Goal: Task Accomplishment & Management: Manage account settings

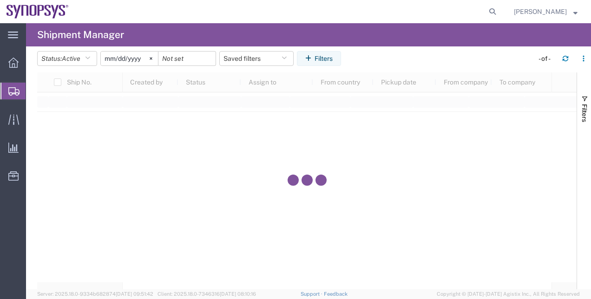
click at [0, 0] on span "Shipment Manager" at bounding box center [0, 0] width 0 height 0
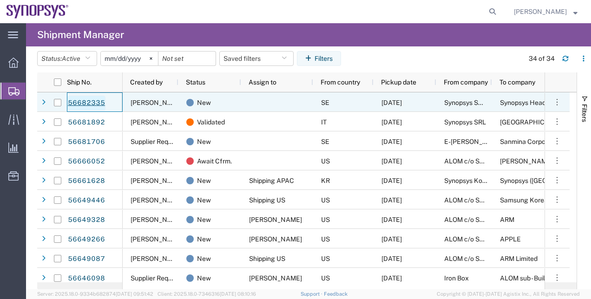
click at [80, 105] on link "56682335" at bounding box center [86, 103] width 38 height 15
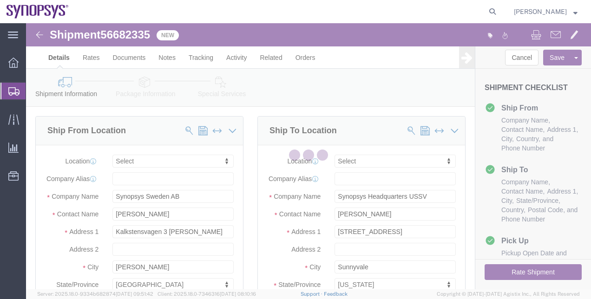
select select
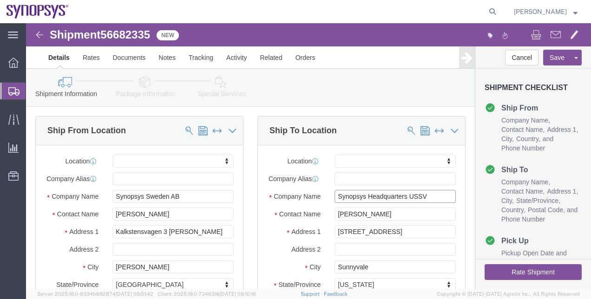
drag, startPoint x: 402, startPoint y: 177, endPoint x: 339, endPoint y: 176, distance: 62.7
click input "Synopsys Headquarters USSV"
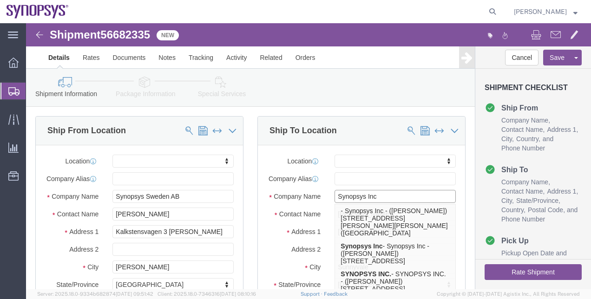
type input "Synopsys Inc"
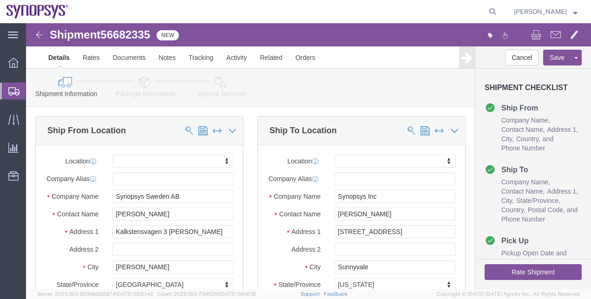
click icon
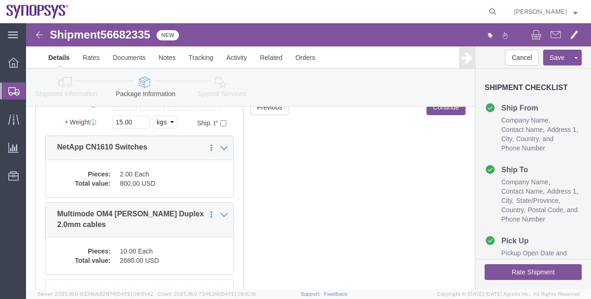
scroll to position [137, 0]
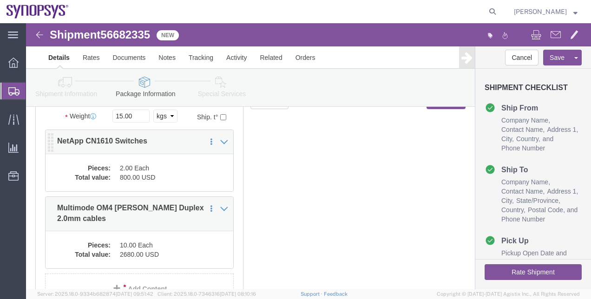
click dd "800.00 USD"
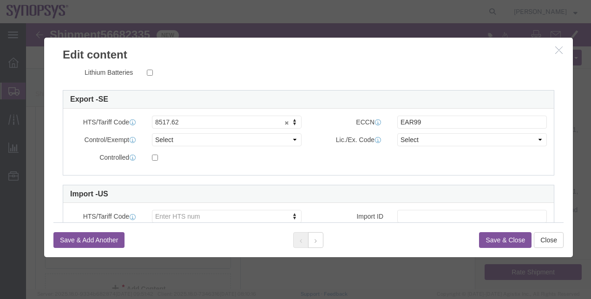
scroll to position [238, 0]
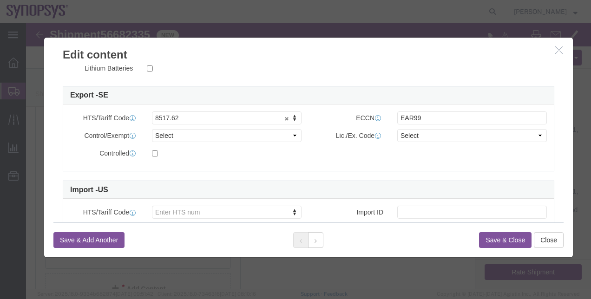
click button "button"
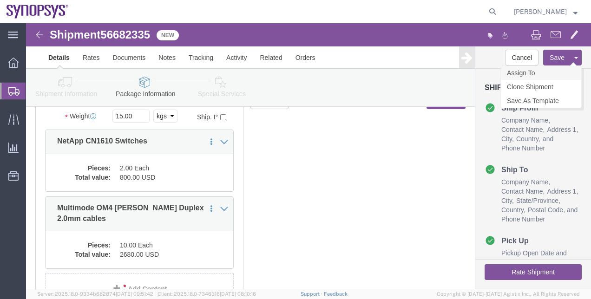
click link "Assign To"
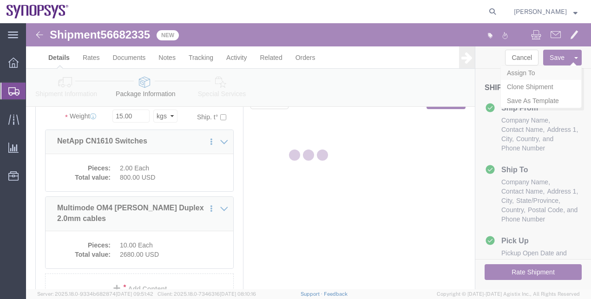
select select
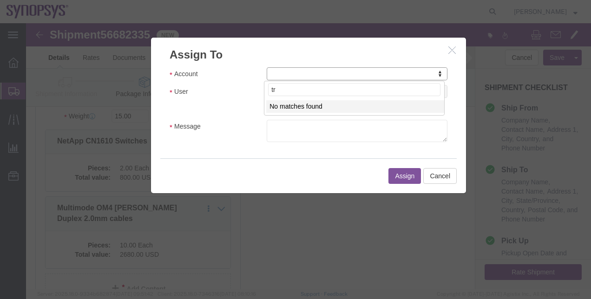
type input "t"
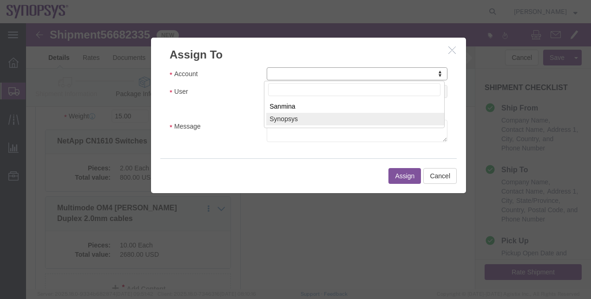
select select "117156"
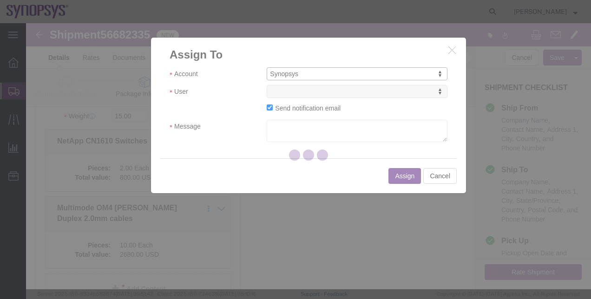
select select
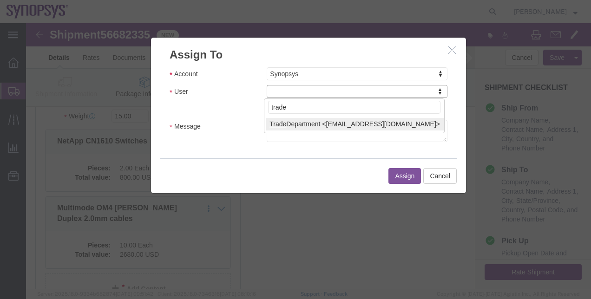
type input "trade"
select select "112062"
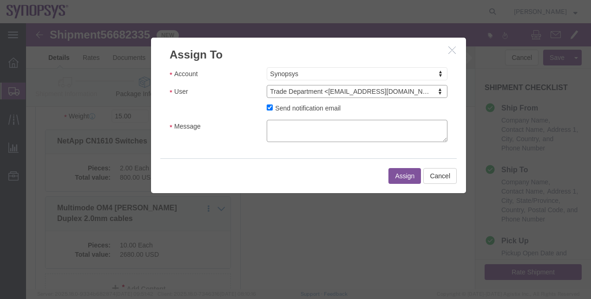
click textarea "Message"
type textarea ","
click button "Assign"
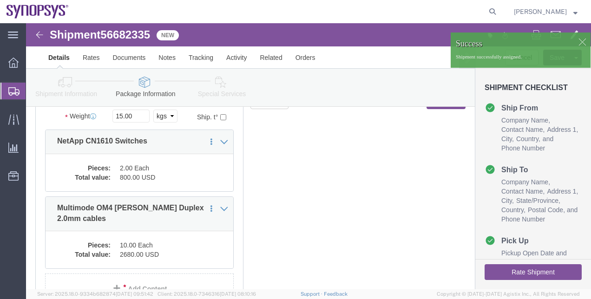
click at [0, 0] on span "Shipment Manager" at bounding box center [0, 0] width 0 height 0
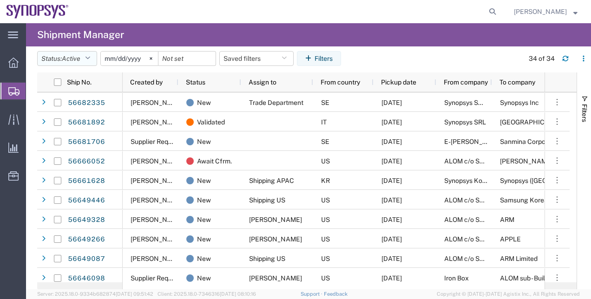
click at [90, 61] on icon "button" at bounding box center [87, 58] width 5 height 7
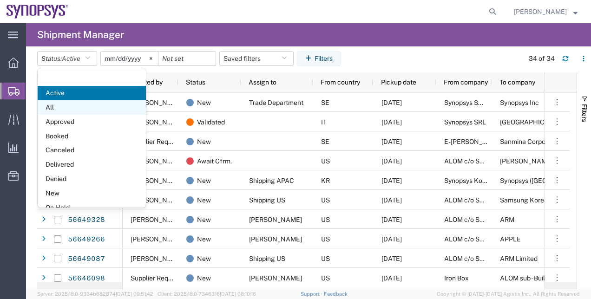
click at [95, 104] on span "All" at bounding box center [92, 107] width 108 height 14
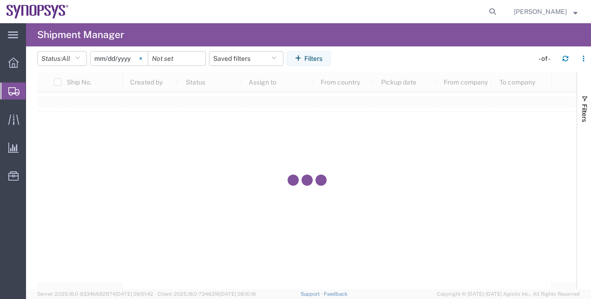
click at [139, 60] on svg-icon at bounding box center [141, 59] width 14 height 14
click at [316, 63] on button "Filters" at bounding box center [308, 58] width 44 height 15
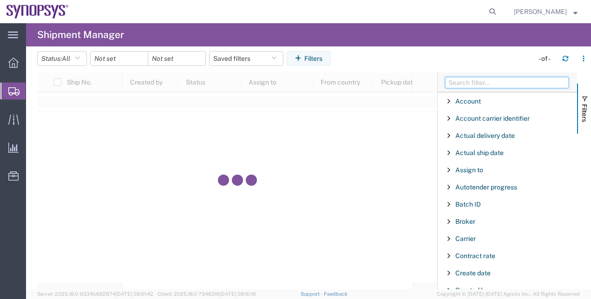
click at [475, 81] on input "Filter Columns Input" at bounding box center [507, 82] width 124 height 11
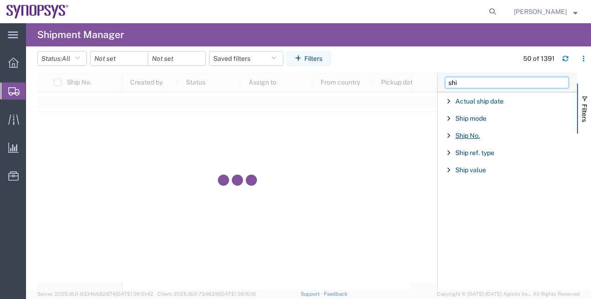
type input "shi"
click at [473, 135] on span "Ship No." at bounding box center [467, 135] width 25 height 7
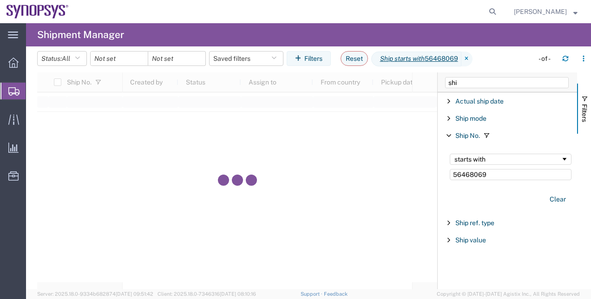
type input "56468069"
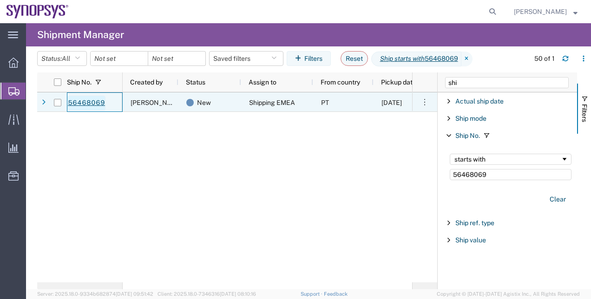
click at [98, 103] on link "56468069" at bounding box center [86, 103] width 38 height 15
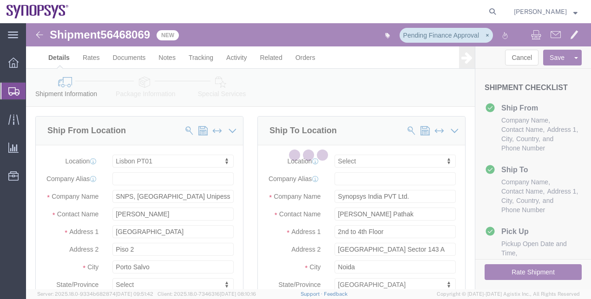
select select "63152"
select select
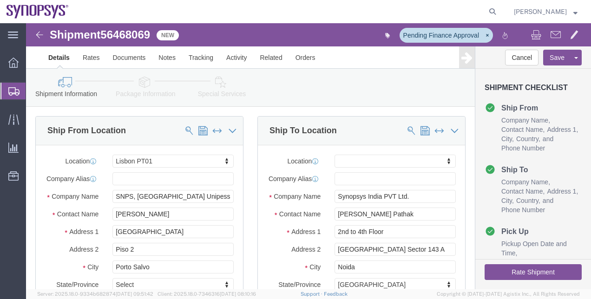
click link "Package Information"
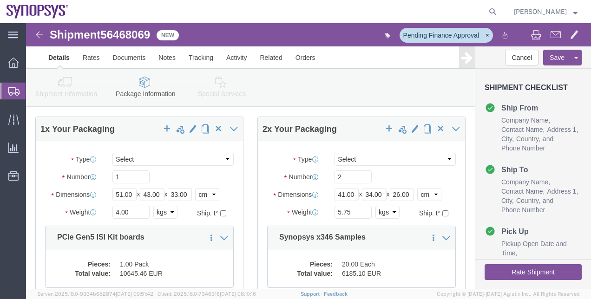
scroll to position [30, 0]
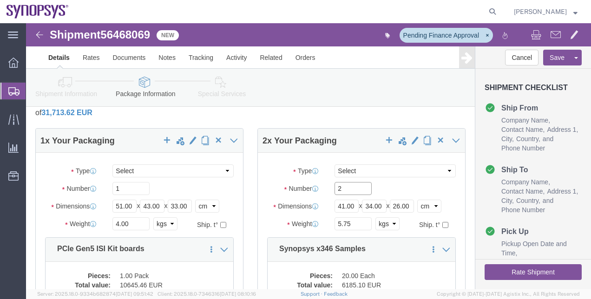
drag, startPoint x: 324, startPoint y: 164, endPoint x: 293, endPoint y: 163, distance: 31.6
click div "Number 2"
type input "1"
click p "Total shipment is made up of 3 packages containing 26 pieces weighing 9.75 KGS …"
click link "Documents"
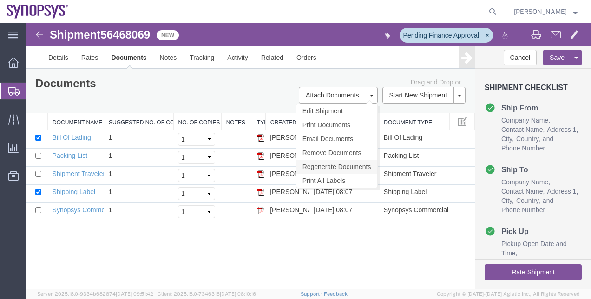
click at [336, 163] on link "Regenerate Documents" at bounding box center [336, 167] width 81 height 14
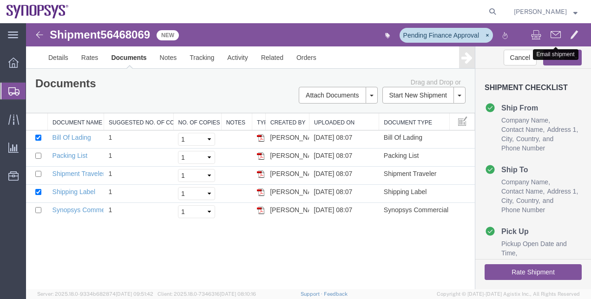
click at [551, 31] on span at bounding box center [555, 34] width 10 height 11
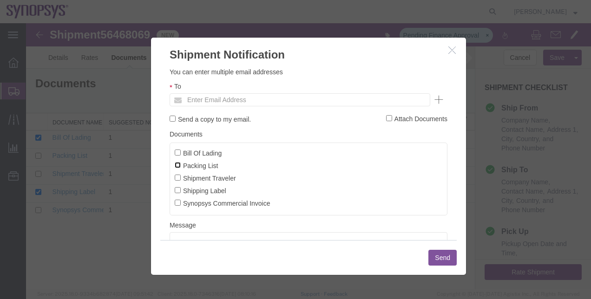
click at [177, 165] on input "Packing List" at bounding box center [178, 165] width 6 height 6
checkbox input "true"
click at [176, 205] on input "Synopsys Commercial Invoice" at bounding box center [178, 203] width 6 height 6
checkbox input "true"
click at [198, 104] on input "text" at bounding box center [236, 100] width 109 height 12
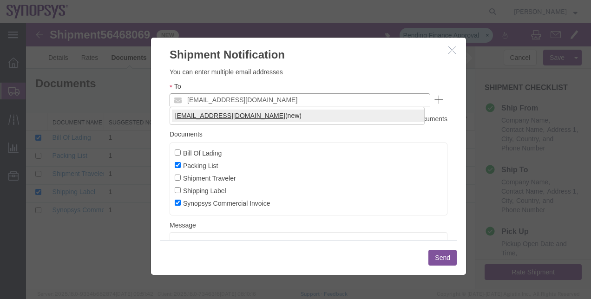
type input "[EMAIL_ADDRESS][DOMAIN_NAME]"
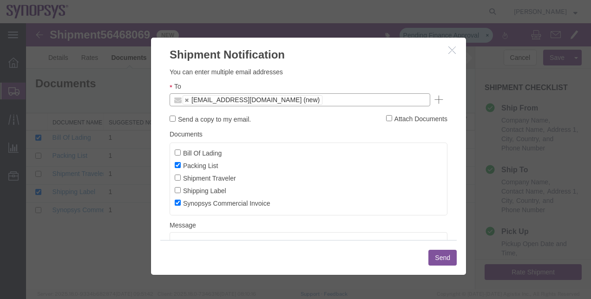
click at [439, 260] on button "Send" at bounding box center [442, 258] width 28 height 16
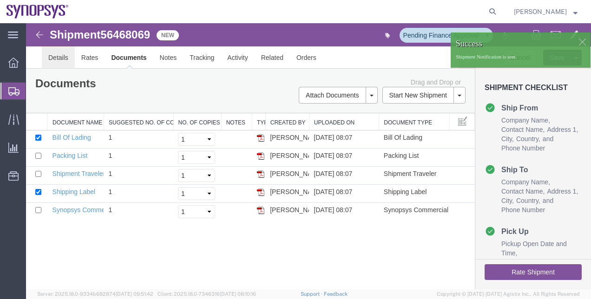
click at [52, 60] on link "Details" at bounding box center [58, 57] width 33 height 22
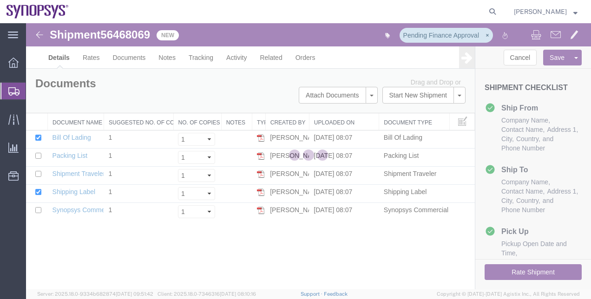
select select "63152"
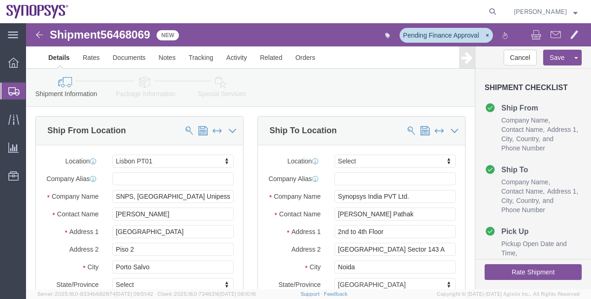
click link "Package Information"
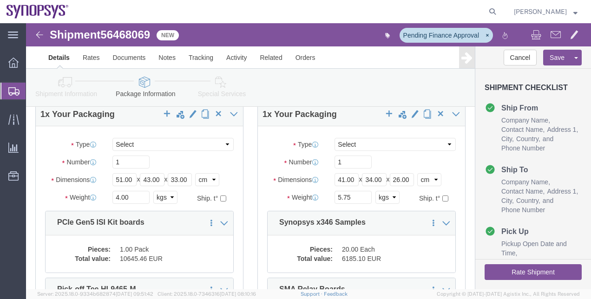
scroll to position [57, 0]
drag, startPoint x: 318, startPoint y: 140, endPoint x: 307, endPoint y: 140, distance: 11.1
click input "1"
click div "Package Type Select Bale(s) Basket(s) Bolt(s) Bottle(s) Buckets Bulk Bundle(s) …"
drag, startPoint x: 319, startPoint y: 141, endPoint x: 280, endPoint y: 139, distance: 39.5
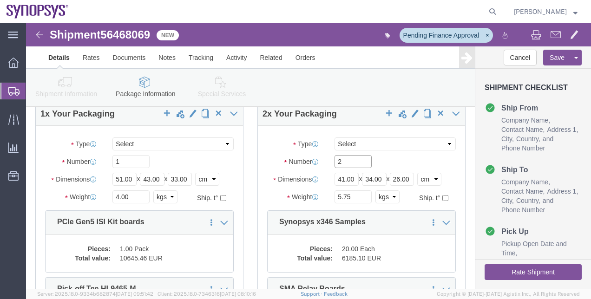
click div "Number 2"
type input "1"
click at [0, 0] on span "Shipment Manager" at bounding box center [0, 0] width 0 height 0
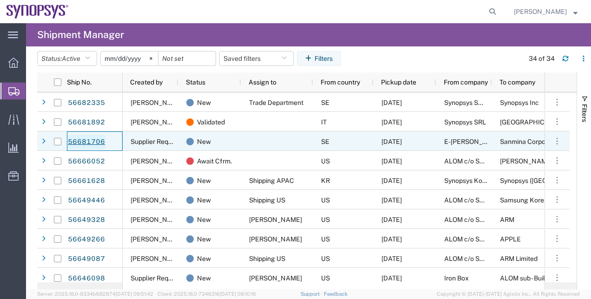
click at [98, 141] on link "56681706" at bounding box center [86, 142] width 38 height 15
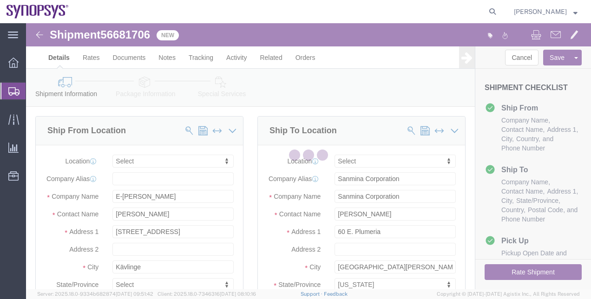
click at [145, 33] on div at bounding box center [308, 156] width 565 height 266
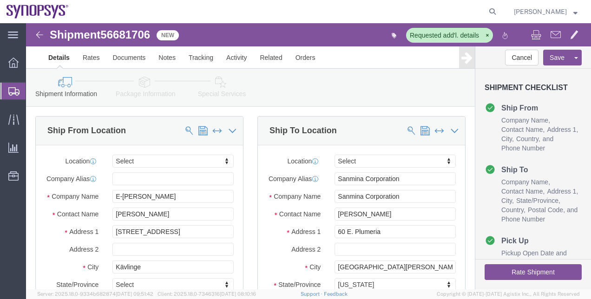
select select
click span "56681706"
drag, startPoint x: 145, startPoint y: 33, endPoint x: 119, endPoint y: 9, distance: 34.9
click span "56681706"
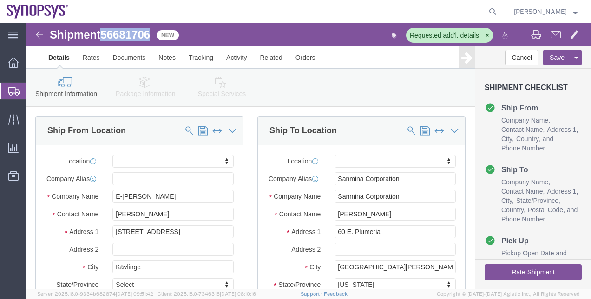
copy span "56681706"
click link "Package Information"
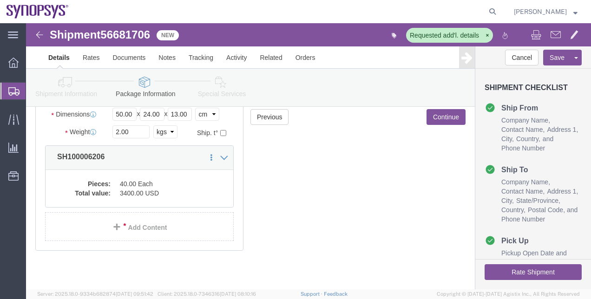
scroll to position [101, 0]
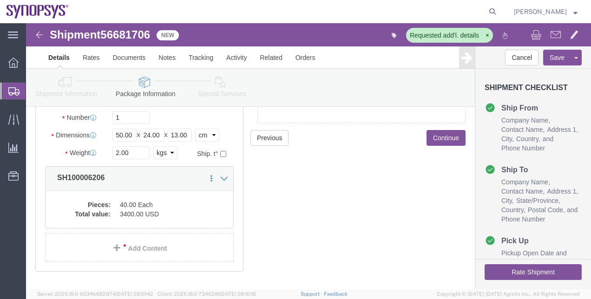
click icon
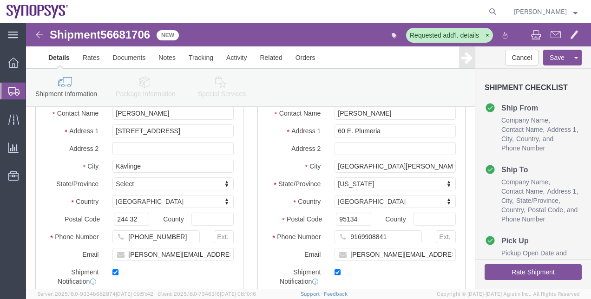
scroll to position [612, 0]
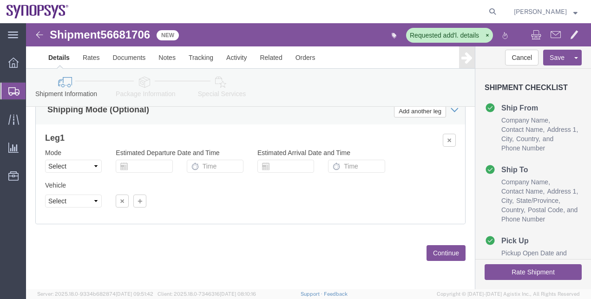
click button "Rate Shipment"
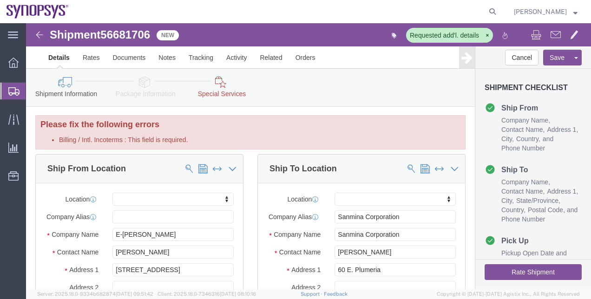
scroll to position [0, 0]
click link "Special Services"
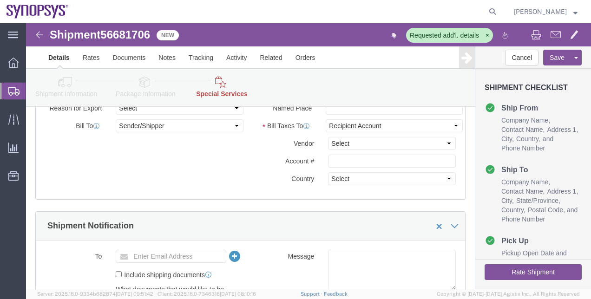
scroll to position [521, 0]
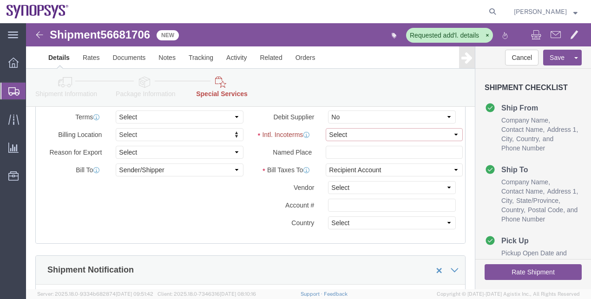
click select "Select Carriage Insurance Paid Carriage Paid To Cost and Freight Cost Insurance…"
select select "EXW"
click select "Select Carriage Insurance Paid Carriage Paid To Cost and Freight Cost Insurance…"
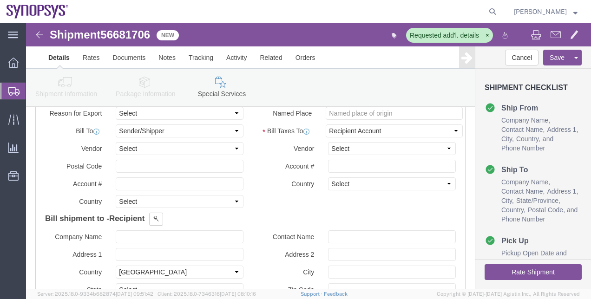
scroll to position [482, 0]
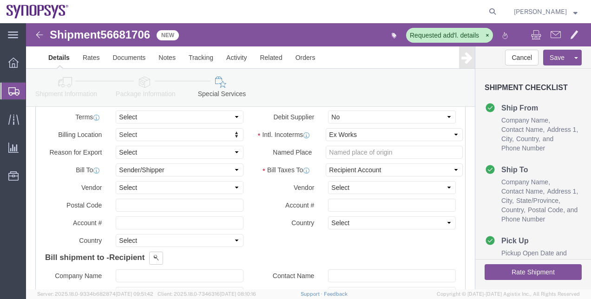
click button "Rate Shipment"
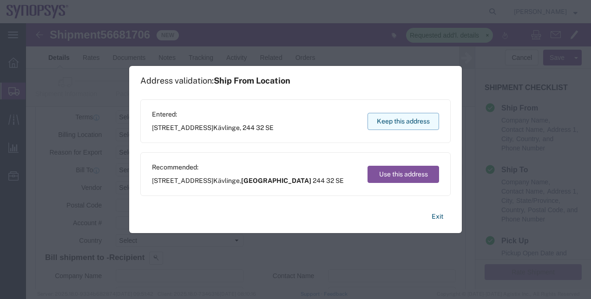
click at [403, 122] on button "Keep this address" at bounding box center [403, 121] width 72 height 17
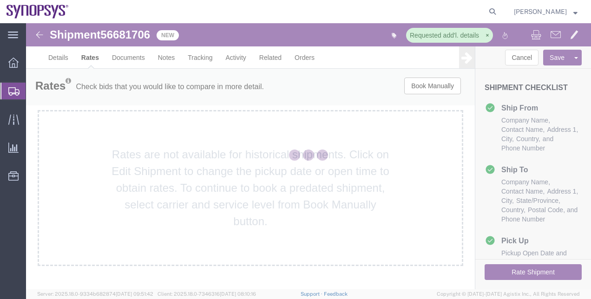
scroll to position [0, 0]
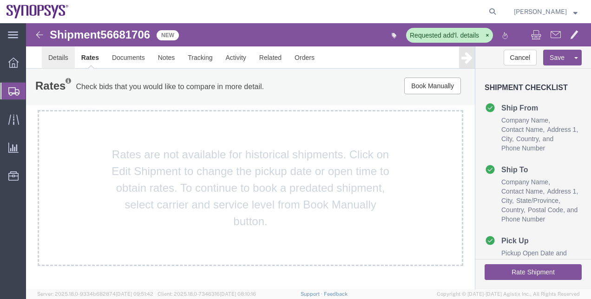
click at [65, 61] on link "Details" at bounding box center [58, 57] width 33 height 22
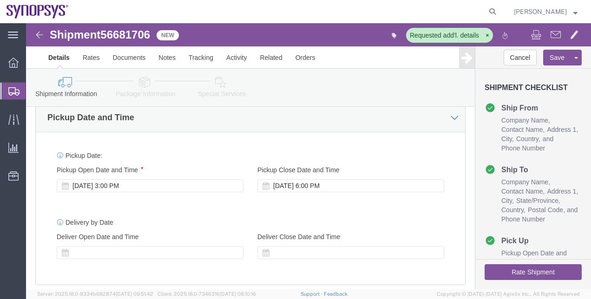
scroll to position [329, 0]
click div "[DATE] 6:00 PM"
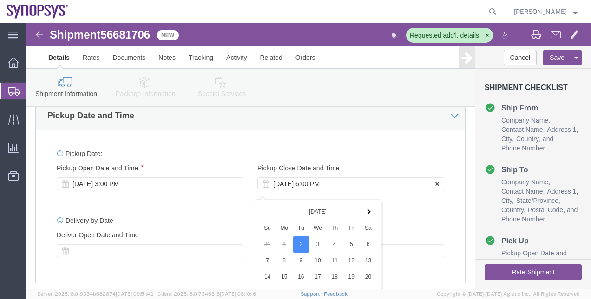
scroll to position [530, 0]
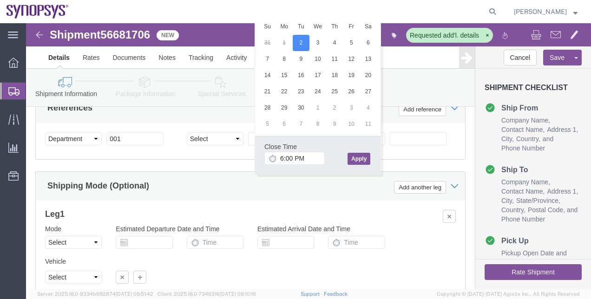
click button "Apply"
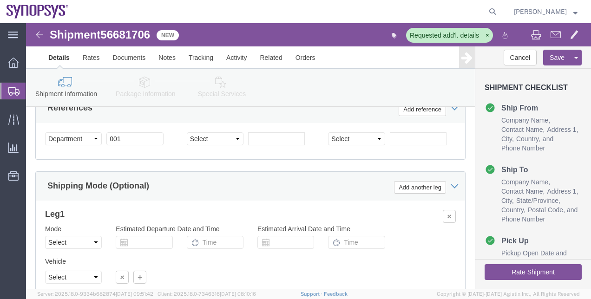
click icon
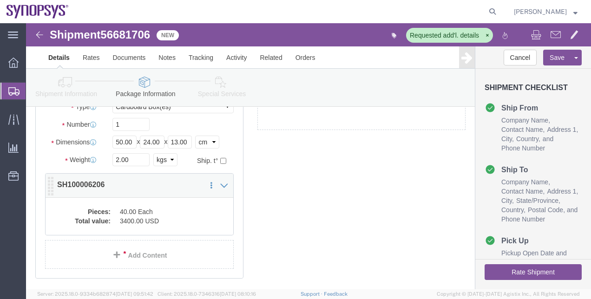
click dd "40.00 Each"
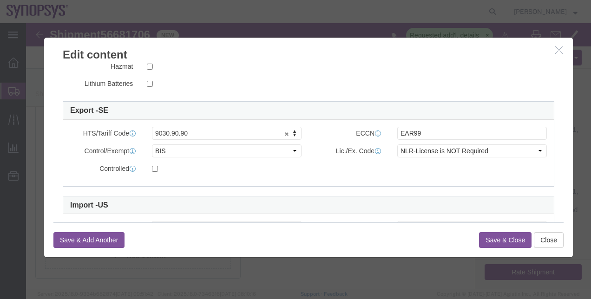
scroll to position [228, 0]
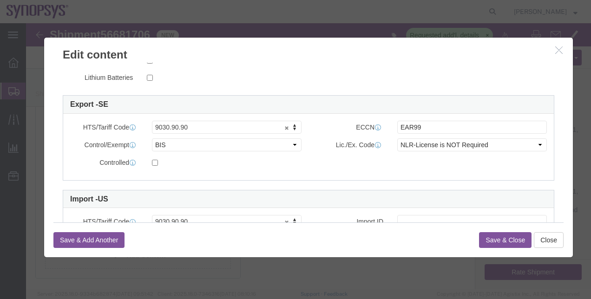
click icon "button"
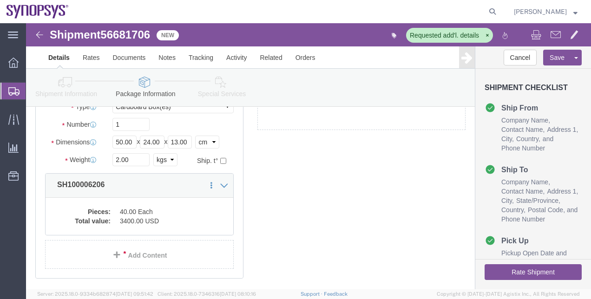
click link "Special Services"
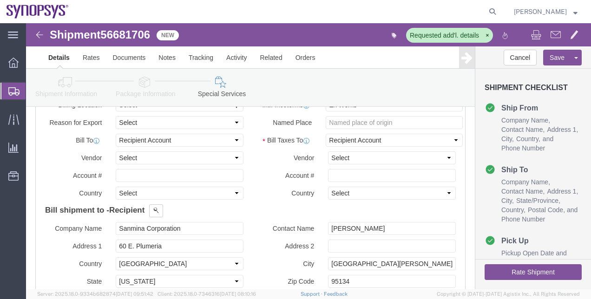
scroll to position [553, 0]
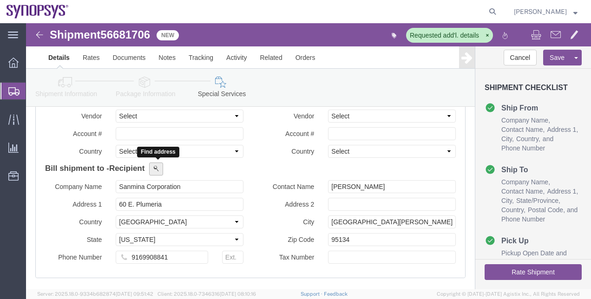
click button
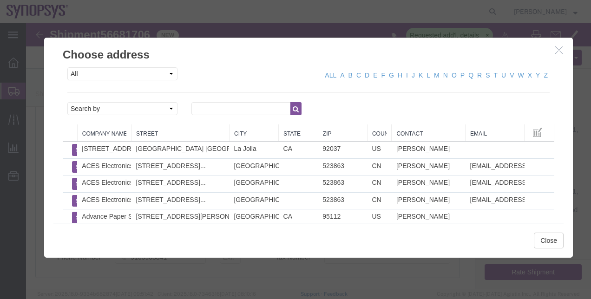
click icon "button"
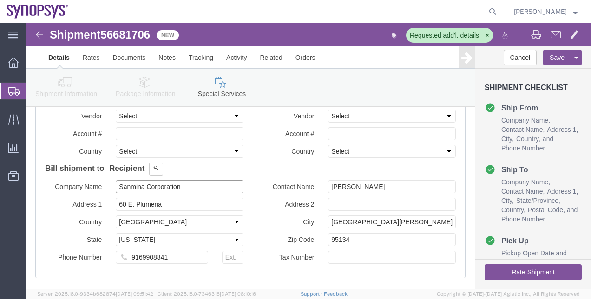
drag, startPoint x: 174, startPoint y: 164, endPoint x: 69, endPoint y: 165, distance: 104.9
click div "Company Name Sanmina Corporation"
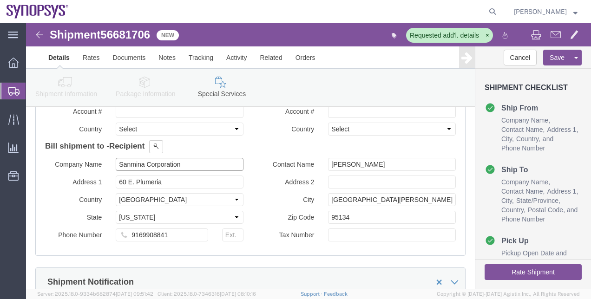
scroll to position [573, 0]
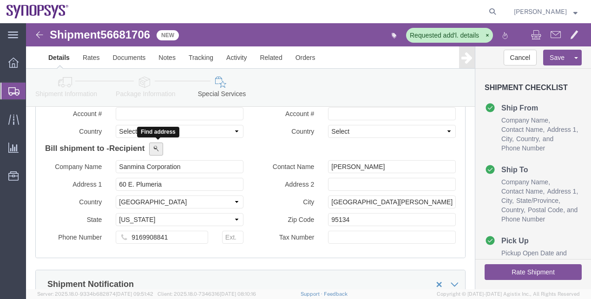
click button
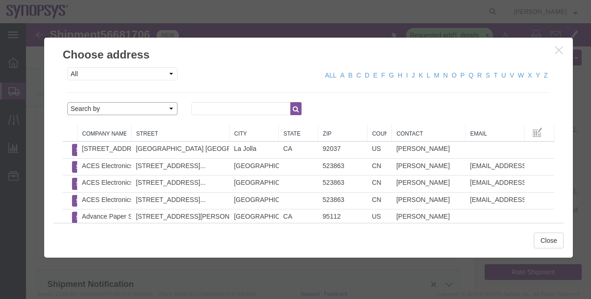
click select "Search by Address Book Name City Company Name Contact Name Country CustomerAlia…"
select select "companyName"
click select "Search by Address Book Name City Company Name Contact Name Country CustomerAlia…"
click input "text"
type input "synopsys"
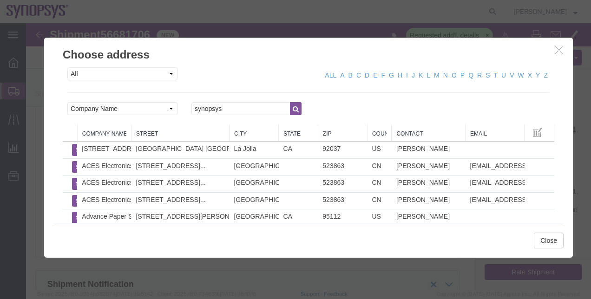
click button "button"
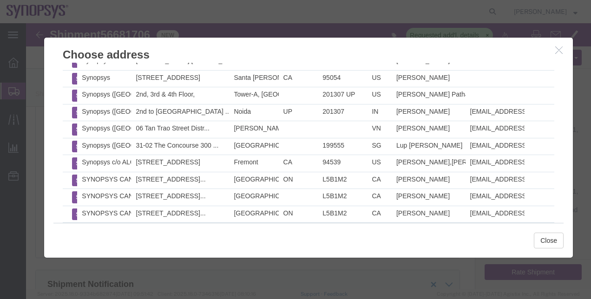
scroll to position [234, 0]
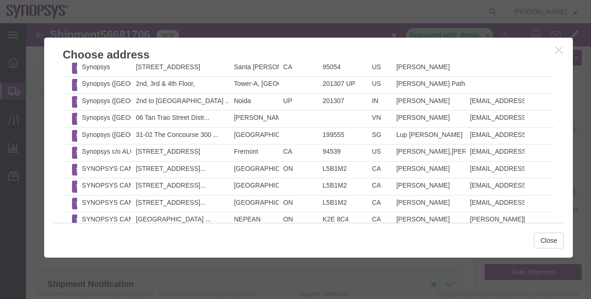
click button "button"
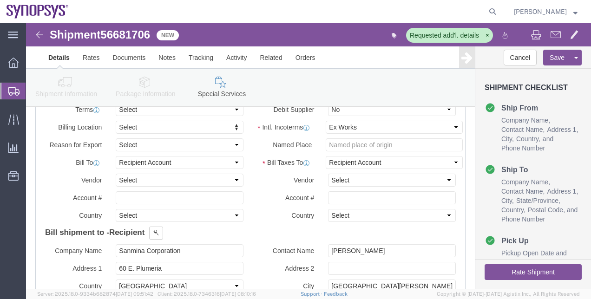
scroll to position [430, 0]
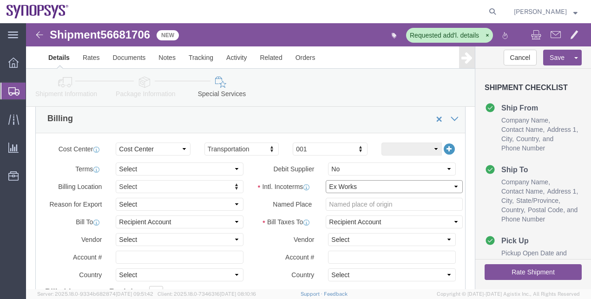
click select "Select Carriage Insurance Paid Carriage Paid To Cost and Freight Cost Insurance…"
select select "DAP"
click select "Select Carriage Insurance Paid Carriage Paid To Cost and Freight Cost Insurance…"
select select "SHIP"
click button "Rate Shipment"
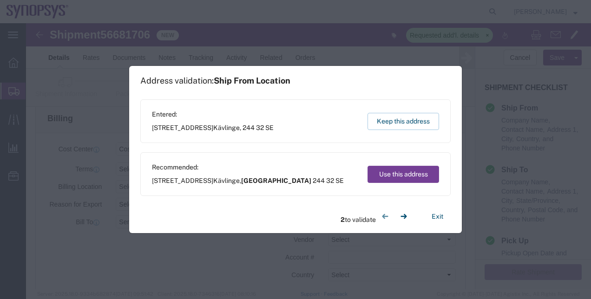
click at [410, 178] on button "Use this address" at bounding box center [403, 174] width 72 height 17
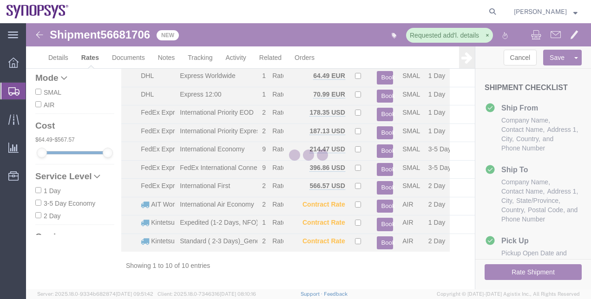
scroll to position [34, 0]
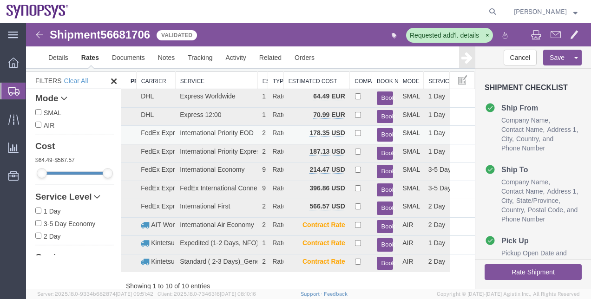
click at [377, 133] on button "Book" at bounding box center [385, 134] width 17 height 13
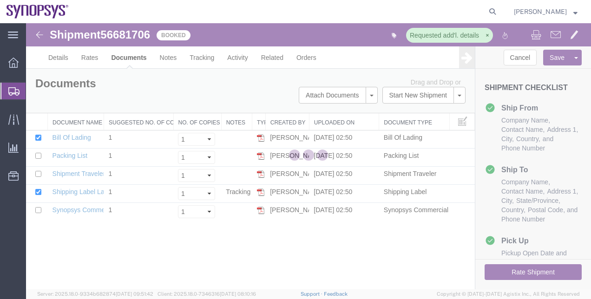
scroll to position [0, 0]
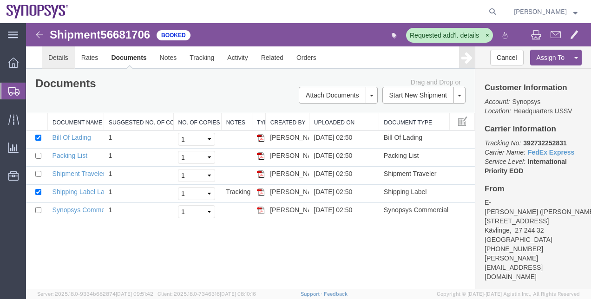
click at [68, 62] on link "Details" at bounding box center [58, 57] width 33 height 22
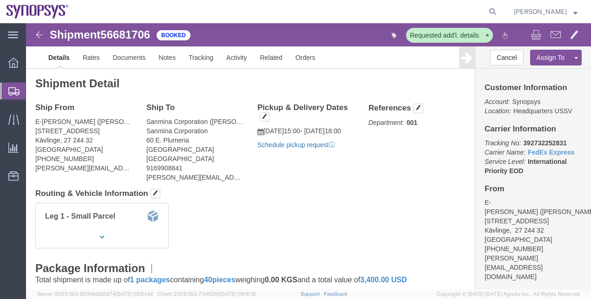
click link "Schedule pickup request"
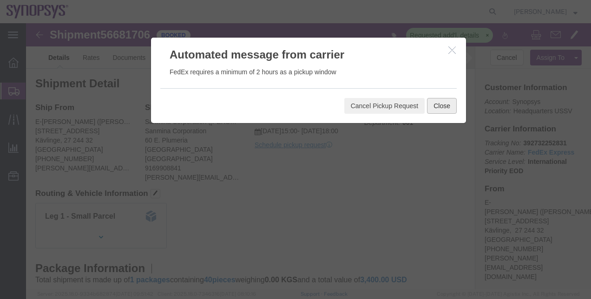
click button "Close"
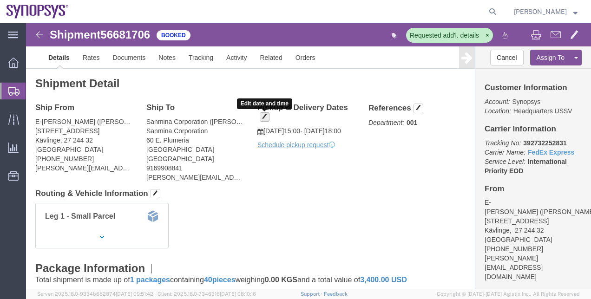
click button "button"
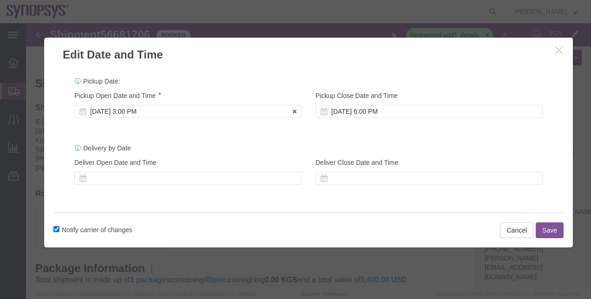
click div "[DATE] 3:00 PM"
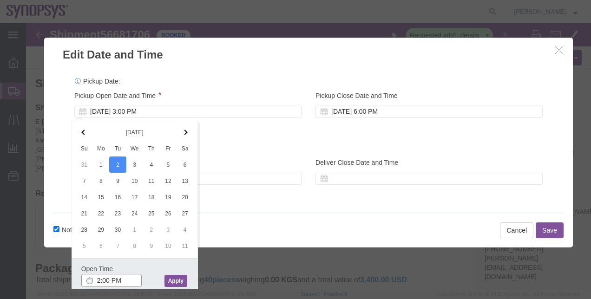
type input "2:00 PM"
click button "Apply"
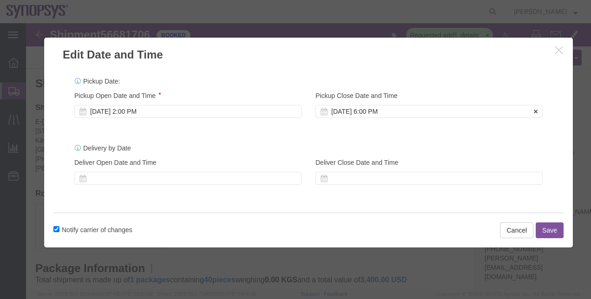
click div "[DATE] 6:00 PM"
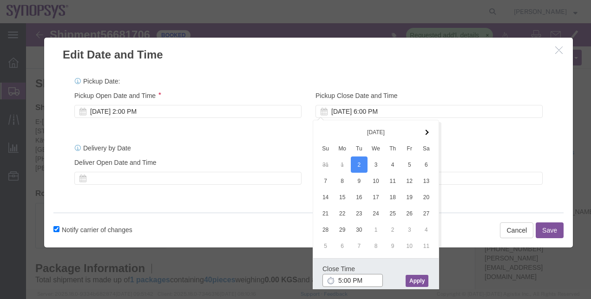
scroll to position [5, 0]
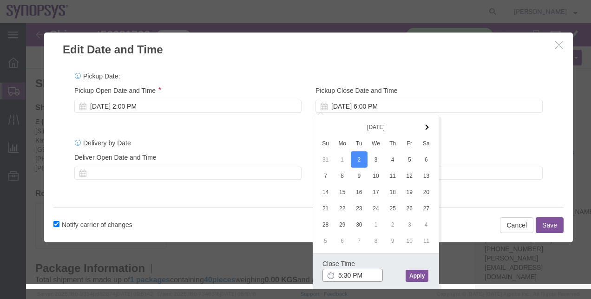
type input "5:30 PM"
click button "Apply"
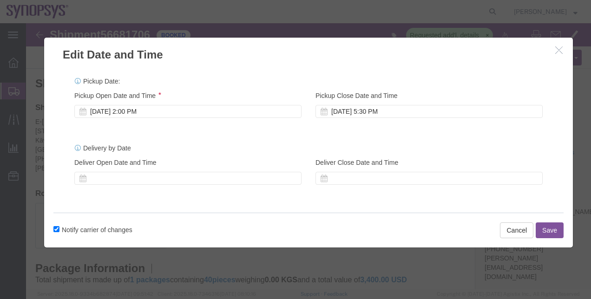
scroll to position [0, 0]
click div "[DATE] 2:00 PM"
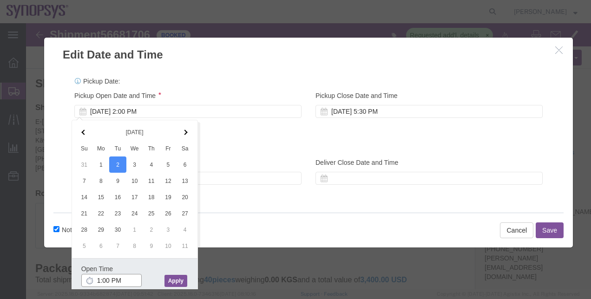
type input "1:00 PM"
click button "Apply"
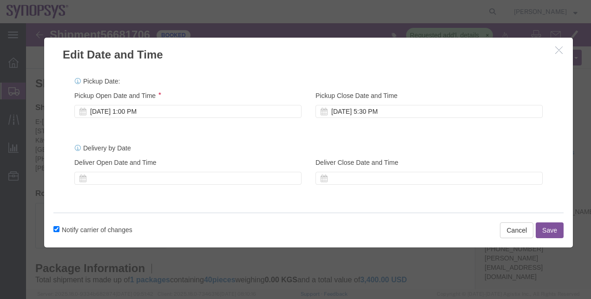
click button "Save"
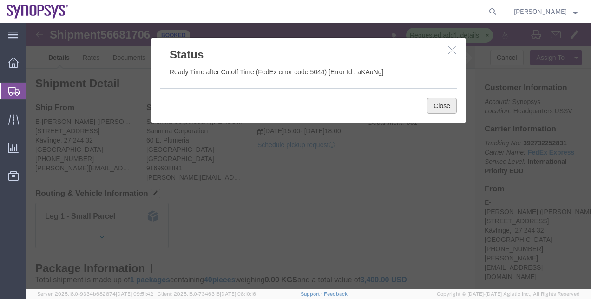
click button "Close"
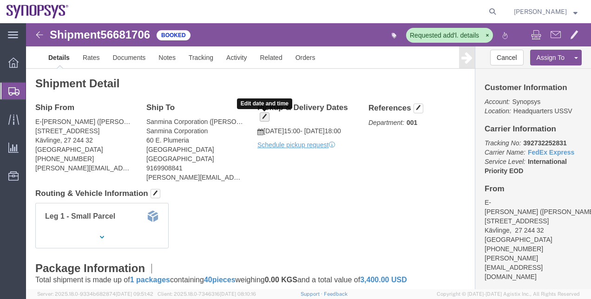
click button "button"
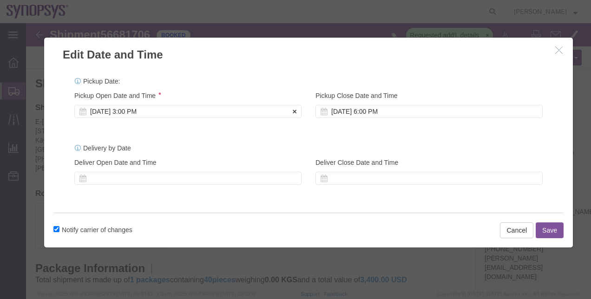
click div "[DATE] 3:00 PM"
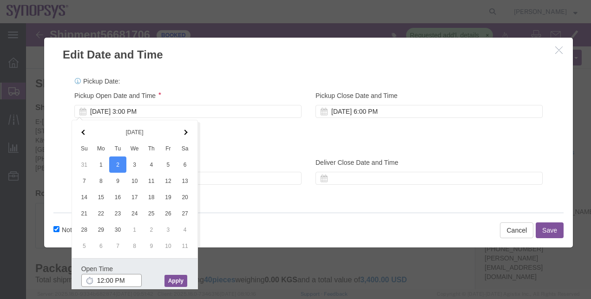
type input "12:00 PM"
click button "Apply"
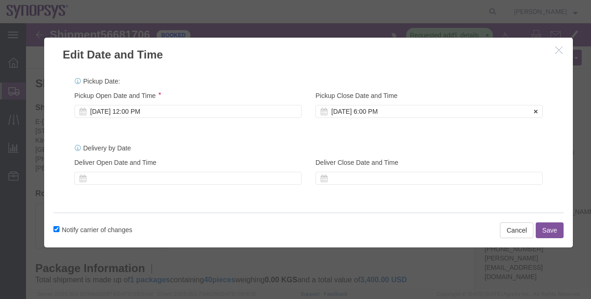
click div "[DATE] 6:00 PM"
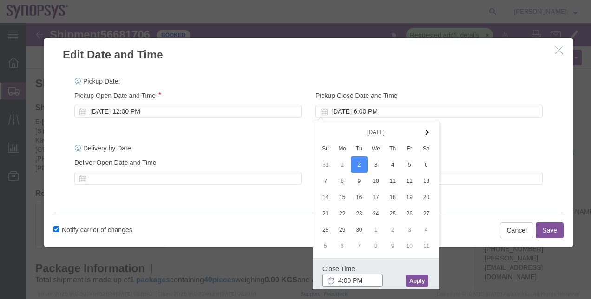
type input "4:00 PM"
click button "Apply"
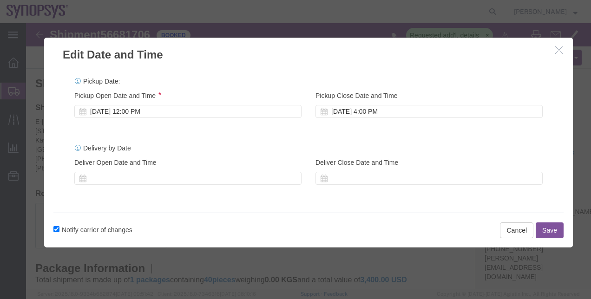
click button "Save"
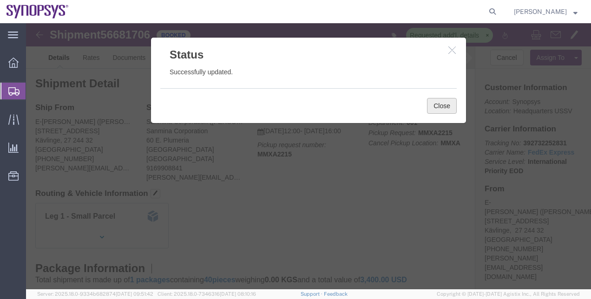
click button "Close"
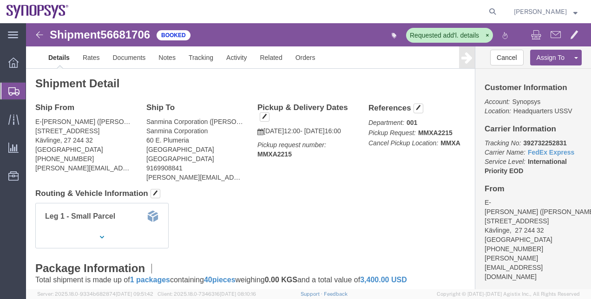
click at [0, 0] on span "Shipment Manager" at bounding box center [0, 0] width 0 height 0
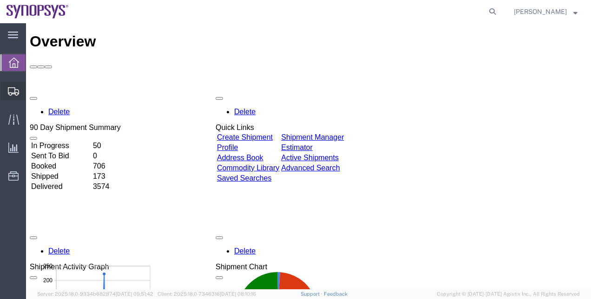
click at [0, 0] on span "Shipment Manager" at bounding box center [0, 0] width 0 height 0
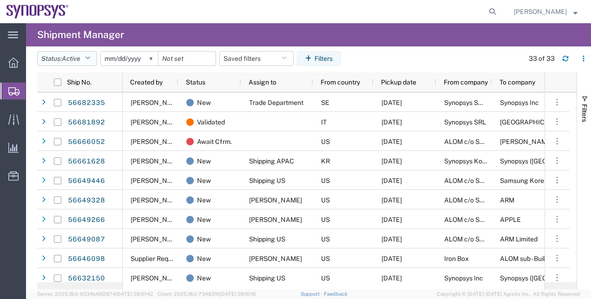
click at [93, 60] on button "Status: Active" at bounding box center [67, 58] width 60 height 15
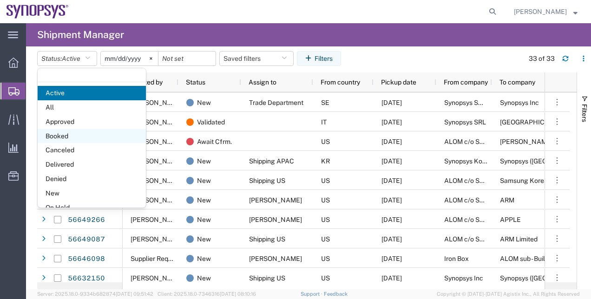
click at [94, 135] on span "Booked" at bounding box center [92, 136] width 108 height 14
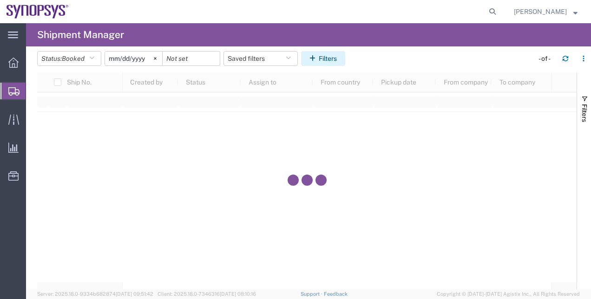
click at [320, 57] on button "Filters" at bounding box center [323, 58] width 44 height 15
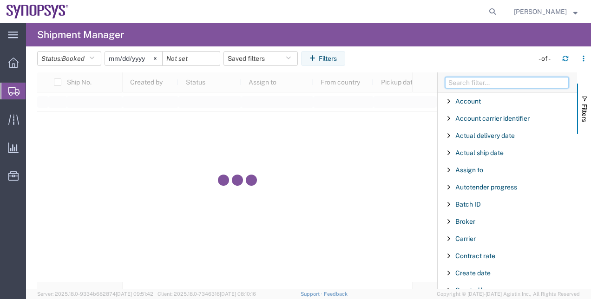
click at [479, 85] on input "Filter Columns Input" at bounding box center [507, 82] width 124 height 11
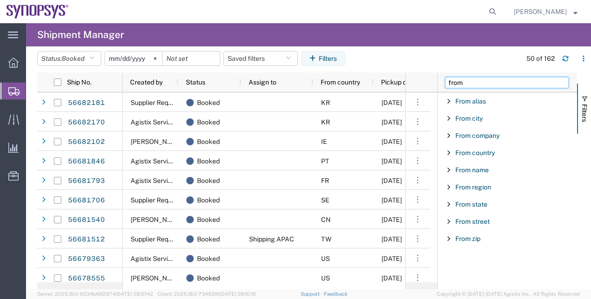
type input "from"
click at [478, 156] on div "From country" at bounding box center [506, 152] width 139 height 17
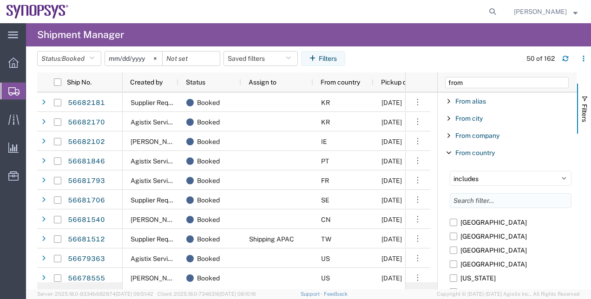
click at [475, 198] on input "Filter List 9 Filters" at bounding box center [510, 200] width 122 height 15
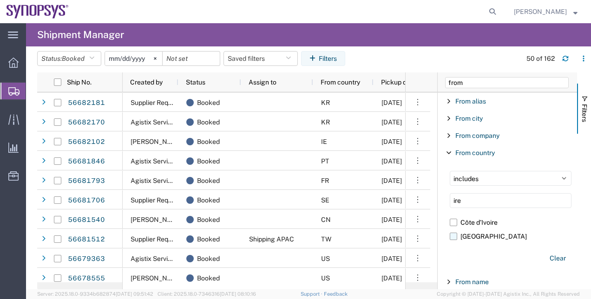
type input "ire"
click at [450, 237] on label "[GEOGRAPHIC_DATA]" at bounding box center [510, 236] width 122 height 14
click at [0, 0] on input "[GEOGRAPHIC_DATA]" at bounding box center [0, 0] width 0 height 0
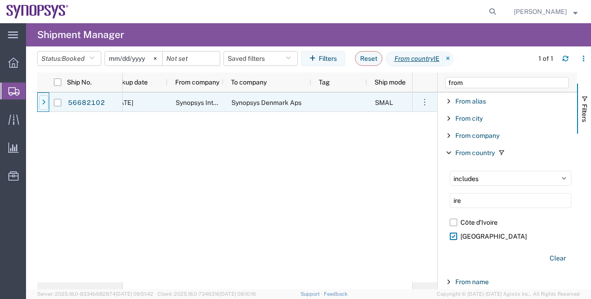
click at [45, 100] on icon at bounding box center [44, 102] width 4 height 7
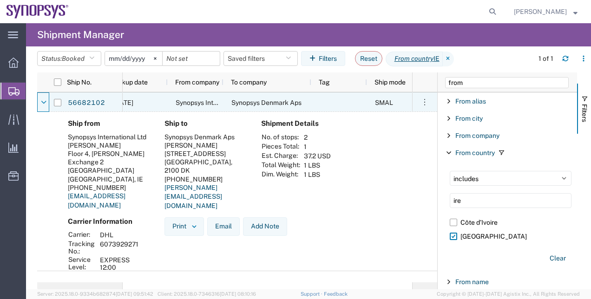
click at [45, 100] on icon at bounding box center [44, 102] width 6 height 7
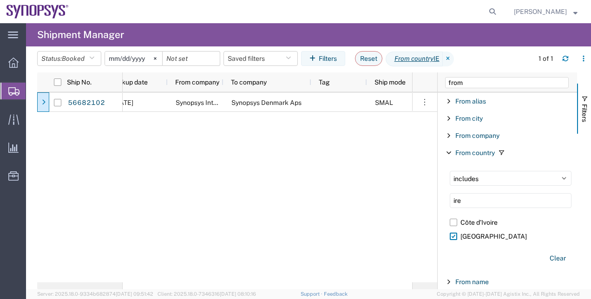
click at [0, 0] on span "Shipment Manager" at bounding box center [0, 0] width 0 height 0
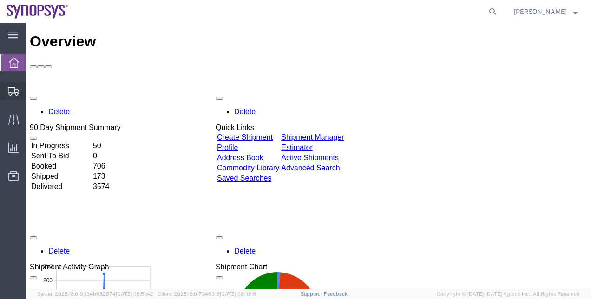
click at [32, 98] on span "Shipments" at bounding box center [29, 91] width 7 height 19
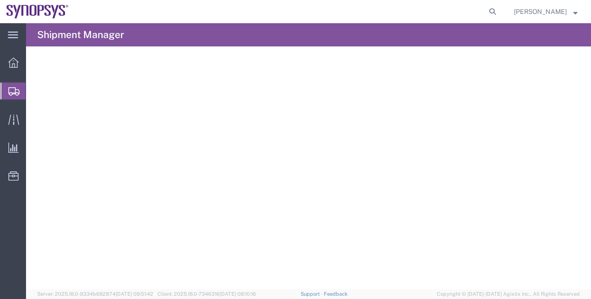
click at [0, 0] on span "Shipment Manager" at bounding box center [0, 0] width 0 height 0
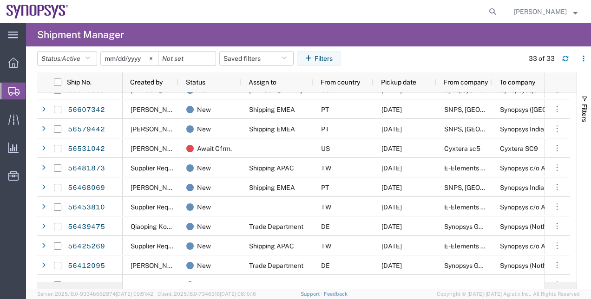
scroll to position [286, 0]
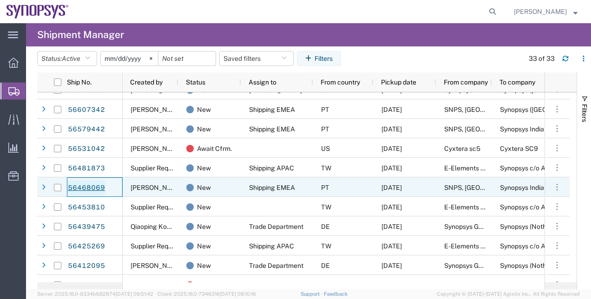
click at [89, 185] on link "56468069" at bounding box center [86, 188] width 38 height 15
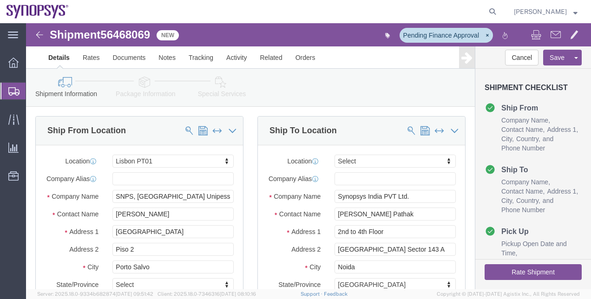
select select "63152"
select select
click link "Package Information"
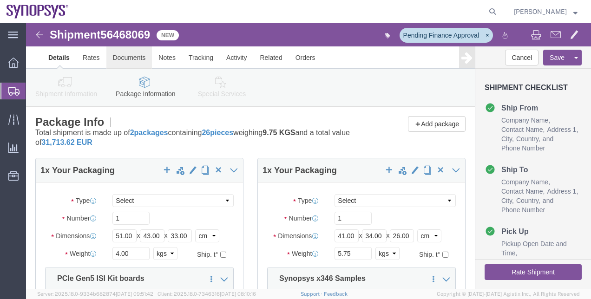
click link "Documents"
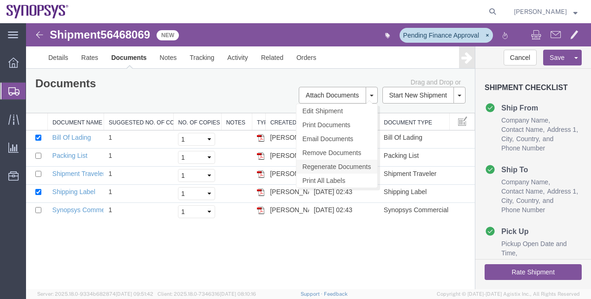
click at [338, 162] on link "Regenerate Documents" at bounding box center [336, 167] width 81 height 14
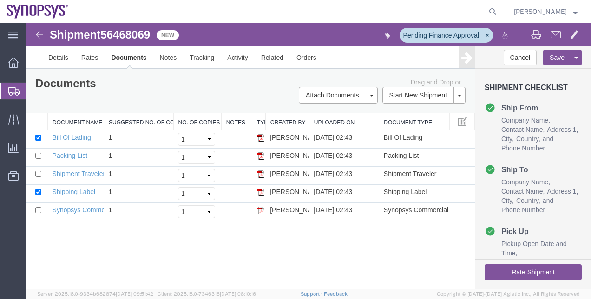
click at [0, 0] on span "Shipment Manager" at bounding box center [0, 0] width 0 height 0
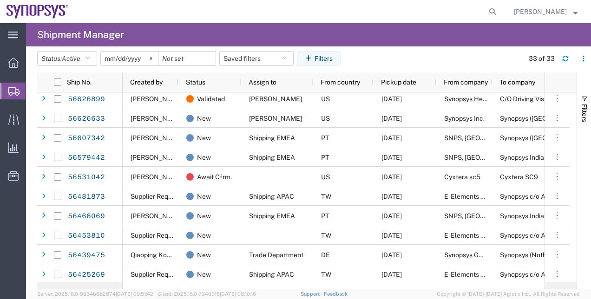
scroll to position [277, 0]
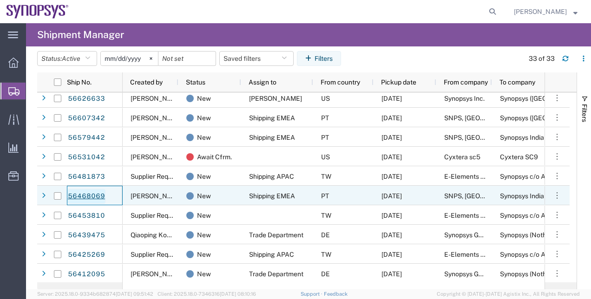
click at [77, 199] on link "56468069" at bounding box center [86, 196] width 38 height 15
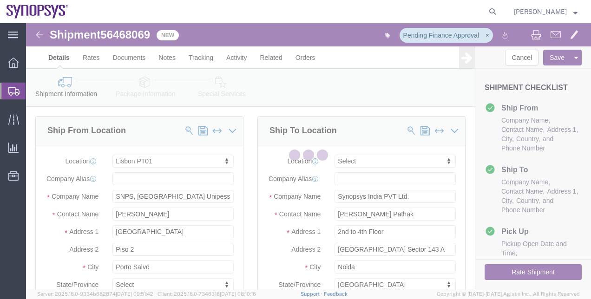
select select "63152"
select select
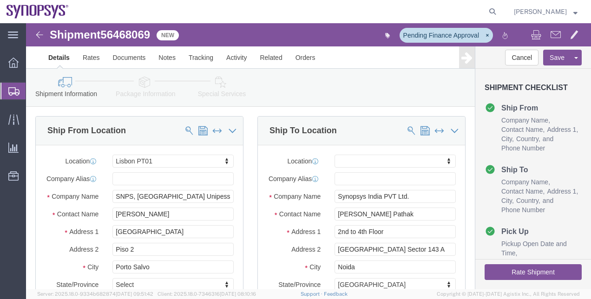
click link "Package Information"
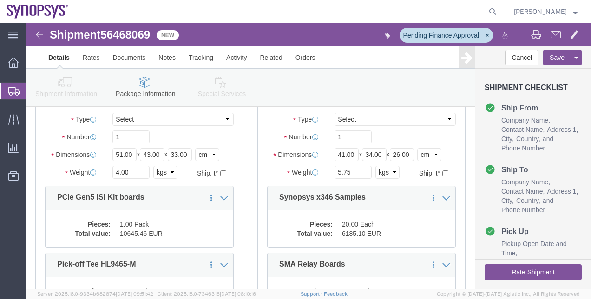
scroll to position [73, 0]
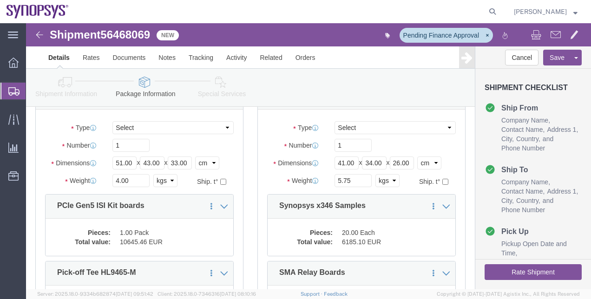
click link "Shipment Information"
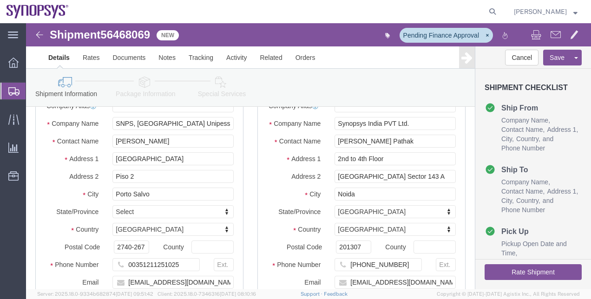
click span "56468069"
copy span "56468069"
click link "Package Information"
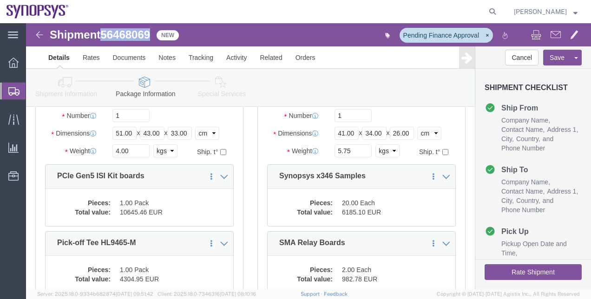
scroll to position [100, 0]
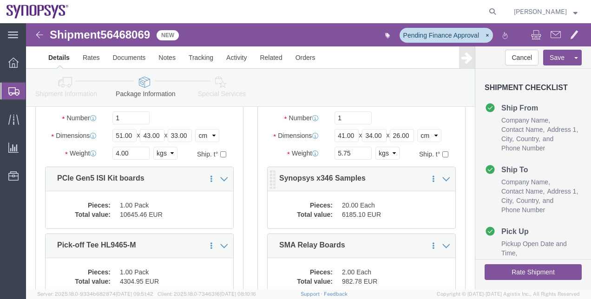
click dt "Pieces:"
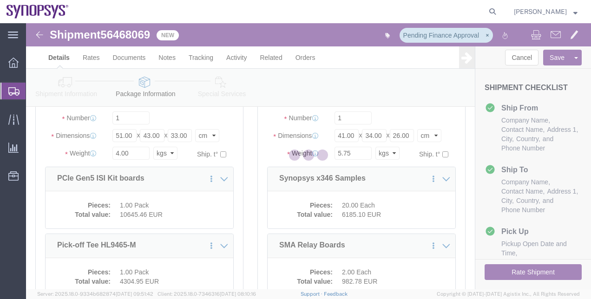
click div
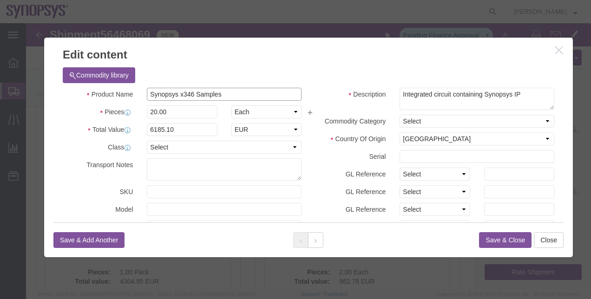
drag, startPoint x: 209, startPoint y: 73, endPoint x: 51, endPoint y: 68, distance: 157.9
click div "Product Name Synopsys x346 Samples"
drag, startPoint x: 162, startPoint y: 103, endPoint x: 105, endPoint y: 106, distance: 57.2
click div "Total Value 6185.10 Select ADP AED AFN ALL AMD AOA ARS ATS AUD AWG AZN BAM BBD …"
click icon "button"
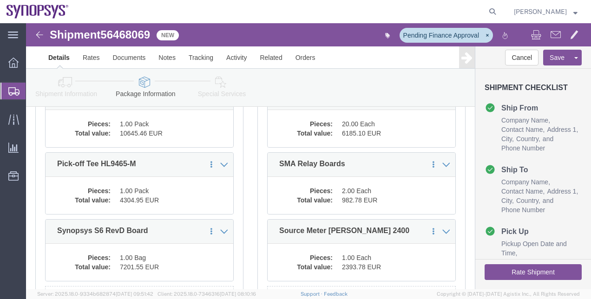
scroll to position [184, 0]
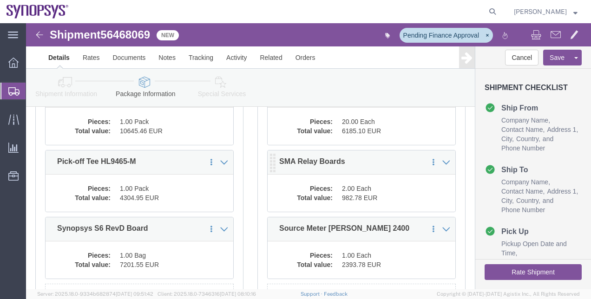
click dt "Total value:"
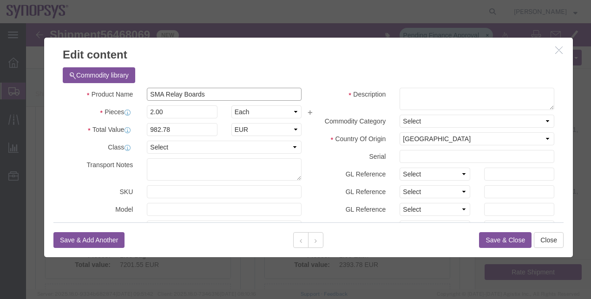
drag, startPoint x: 184, startPoint y: 68, endPoint x: 67, endPoint y: 70, distance: 117.5
click div "Product Name SMA Relay Boards"
drag, startPoint x: 154, startPoint y: 103, endPoint x: 104, endPoint y: 99, distance: 50.7
click div "Total Value 982.78 Select ADP AED AFN ALL AMD AOA ARS ATS AUD AWG AZN BAM BBD B…"
click icon "button"
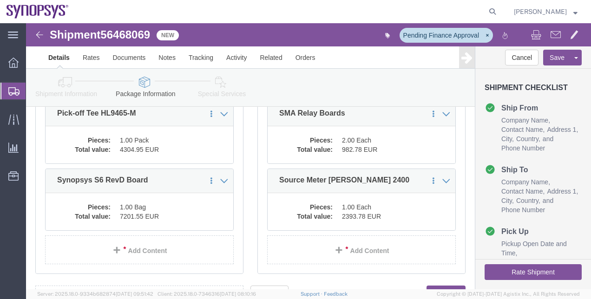
scroll to position [236, 0]
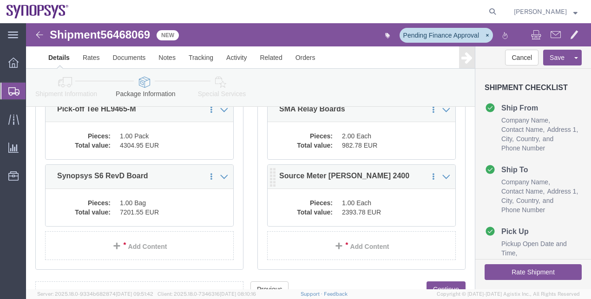
click dd "1.00 Each"
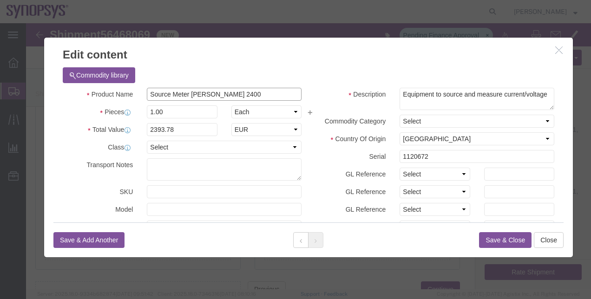
drag, startPoint x: 211, startPoint y: 73, endPoint x: 70, endPoint y: 71, distance: 141.2
click div "Product Name Source Meter Keithley 2400"
drag, startPoint x: 150, startPoint y: 105, endPoint x: 93, endPoint y: 110, distance: 57.3
click div "Total Value 2393.78 Select ADP AED AFN ALL AMD AOA ARS ATS AUD AWG AZN BAM BBD …"
click icon "button"
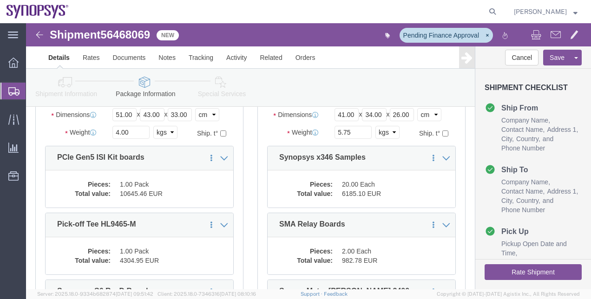
scroll to position [114, 0]
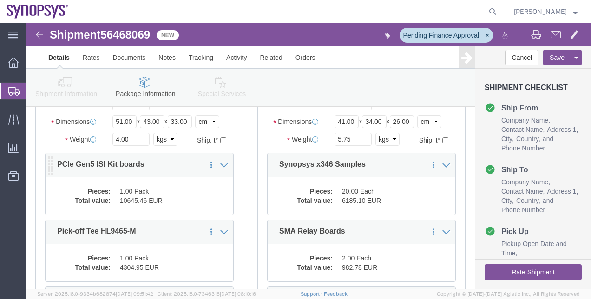
click dd "1.00 Pack"
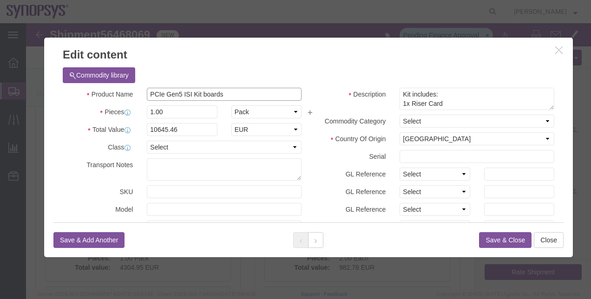
drag, startPoint x: 211, startPoint y: 68, endPoint x: 91, endPoint y: 71, distance: 120.3
click div "Product Name PCIe Gen5 ISI Kit boards"
drag, startPoint x: 158, startPoint y: 107, endPoint x: 106, endPoint y: 109, distance: 52.0
click div "Total Value 10645.46 Select ADP AED AFN ALL AMD AOA ARS ATS AUD AWG AZN BAM BBD…"
click icon "button"
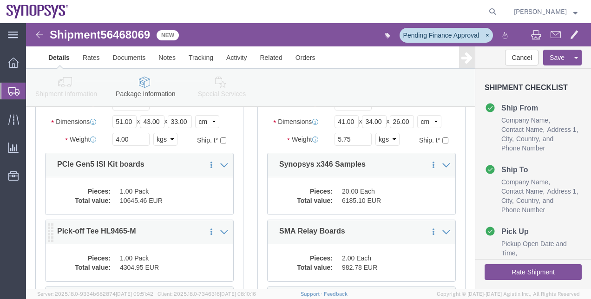
click dd "1.00 Pack"
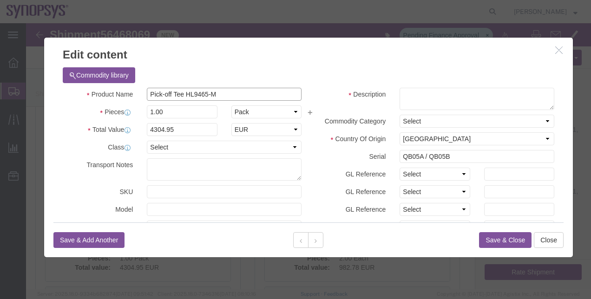
drag, startPoint x: 197, startPoint y: 70, endPoint x: 74, endPoint y: 62, distance: 122.8
click div "Commodity library Product Name Pick-off Tee HL9465-M Pieces 1.00 Select Bag Bar…"
drag, startPoint x: 155, startPoint y: 105, endPoint x: 84, endPoint y: 103, distance: 71.1
click div "Total Value 4304.95 Select ADP AED AFN ALL AMD AOA ARS ATS AUD AWG AZN BAM BBD …"
click button "button"
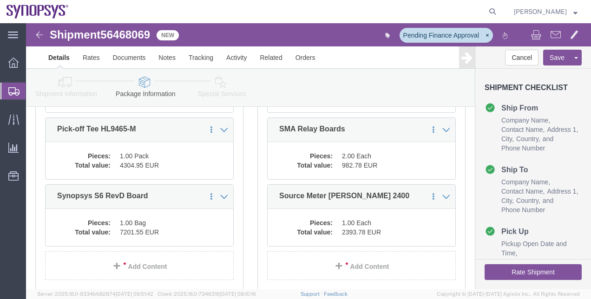
scroll to position [219, 0]
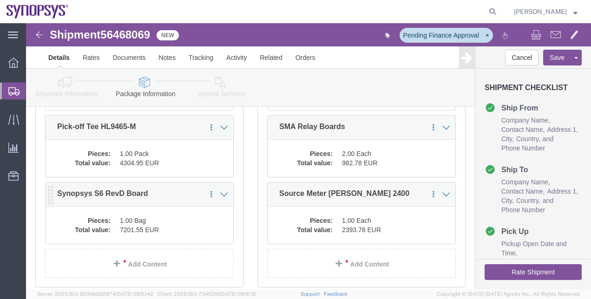
click dd "7201.55 EUR"
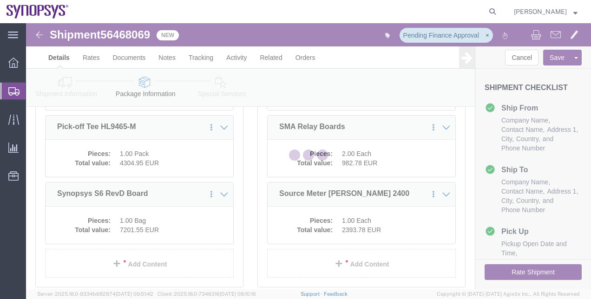
click at [164, 223] on div at bounding box center [308, 156] width 565 height 266
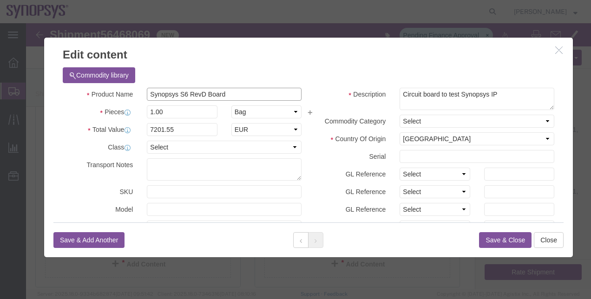
drag, startPoint x: 203, startPoint y: 70, endPoint x: 75, endPoint y: 74, distance: 128.2
click div "Product Name Synopsys S6 RevD Board"
drag, startPoint x: 152, startPoint y: 106, endPoint x: 98, endPoint y: 108, distance: 53.9
click div "Total Value 7201.55 Select ADP AED AFN ALL AMD AOA ARS ATS AUD AWG AZN BAM BBD …"
click button "button"
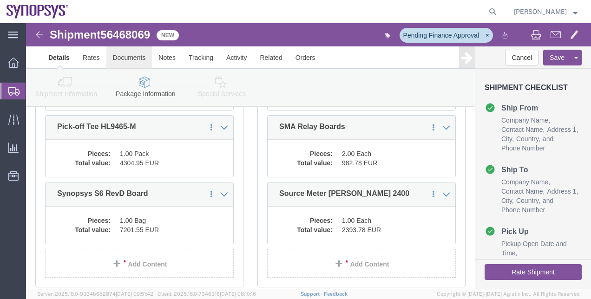
click link "Documents"
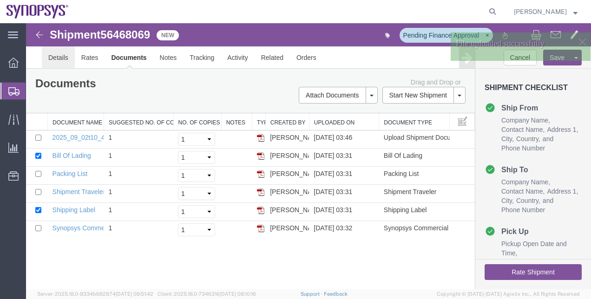
click at [62, 59] on link "Details" at bounding box center [58, 57] width 33 height 22
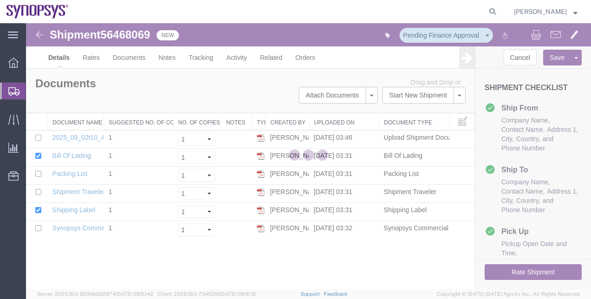
select select "63152"
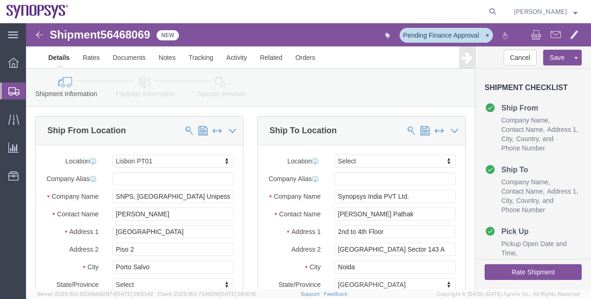
click button "Rate Shipment"
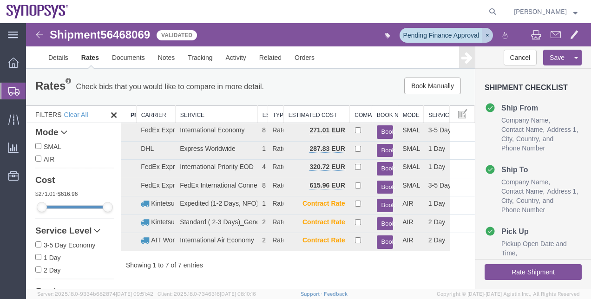
click at [491, 35] on button "button" at bounding box center [486, 35] width 11 height 15
click at [535, 271] on button "Rate Shipment" at bounding box center [532, 272] width 97 height 16
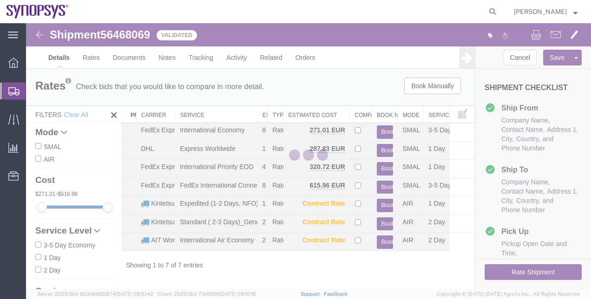
select select "63152"
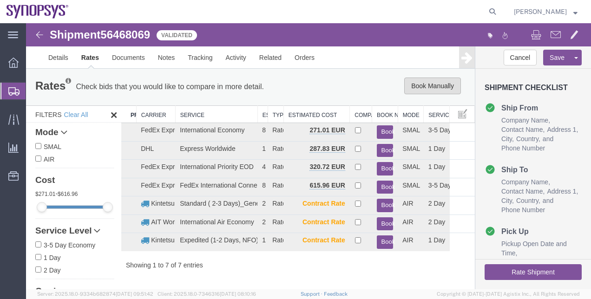
click at [449, 86] on button "Book Manually" at bounding box center [432, 86] width 57 height 17
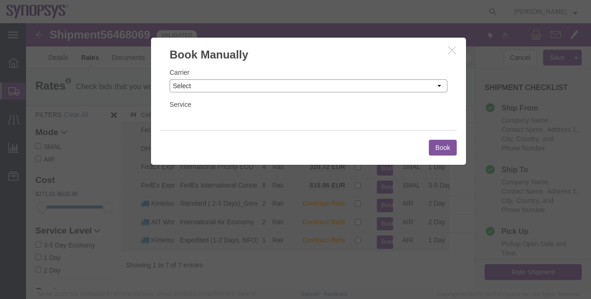
click at [382, 87] on select "Select Add New Carrier (and default service) AIT Worldwide Aerly Bird Alfaloc D…" at bounding box center [308, 85] width 278 height 13
select select "5"
click at [169, 79] on select "Select Add New Carrier (and default service) AIT Worldwide Aerly Bird Alfaloc D…" at bounding box center [308, 85] width 278 height 13
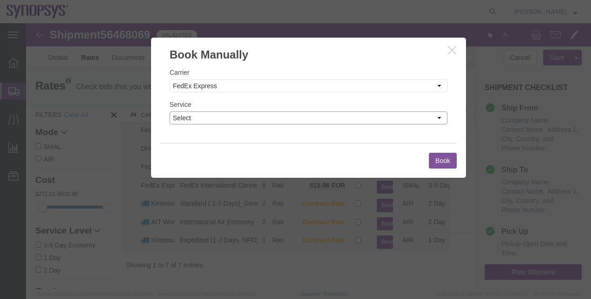
click at [326, 118] on select "Select 1Day Freight 2Day 2Day AM 2Day AM One Rate 2Day Freight 2Day One Rate 3 …" at bounding box center [308, 117] width 278 height 13
select select "35704"
click at [169, 111] on select "Select 1Day Freight 2Day 2Day AM 2Day AM One Rate 2Day Freight 2Day One Rate 3 …" at bounding box center [308, 117] width 278 height 13
click at [442, 155] on button "Book" at bounding box center [443, 161] width 28 height 16
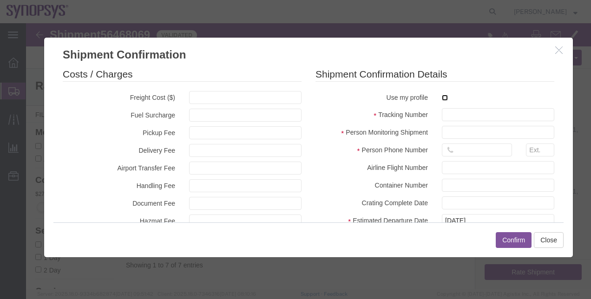
click at [442, 100] on input "checkbox" at bounding box center [445, 98] width 6 height 6
checkbox input "true"
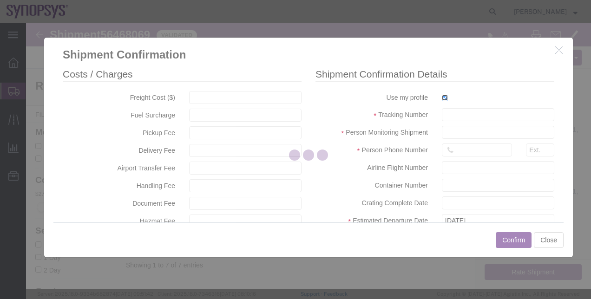
type input "[PERSON_NAME]"
type input "00351211251025"
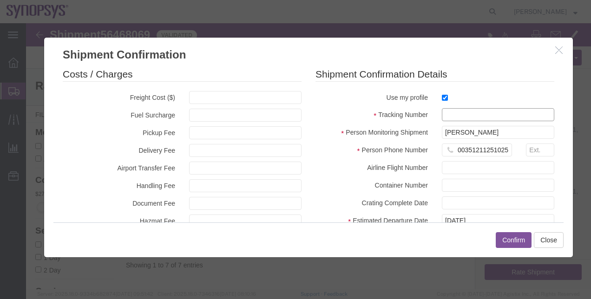
click at [447, 116] on input "text" at bounding box center [498, 114] width 112 height 13
paste input "884027977187"
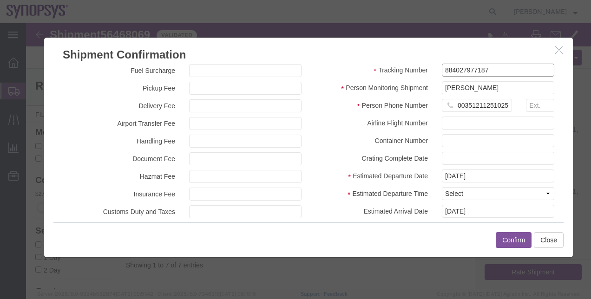
scroll to position [47, 0]
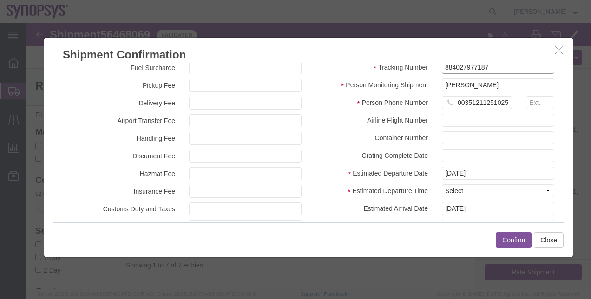
type input "884027977187"
click at [483, 192] on select "Select Midnight 1 am 2 am 3 am 4 am 5 am 6 am 7 am 8 am 9 am 10 am 11 am 12 Noo…" at bounding box center [498, 190] width 112 height 13
select select "1600"
click at [442, 184] on select "Select Midnight 1 am 2 am 3 am 4 am 5 am 6 am 7 am 8 am 9 am 10 am 11 am 12 Noo…" at bounding box center [498, 190] width 112 height 13
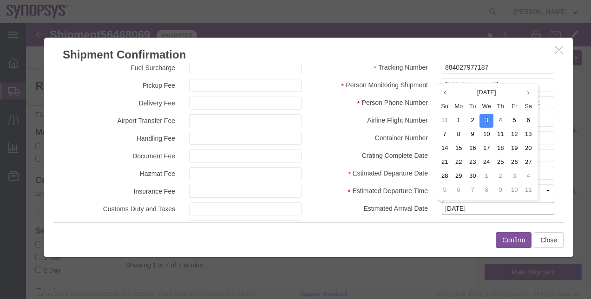
click at [462, 212] on input "[DATE]" at bounding box center [498, 208] width 112 height 13
click at [456, 133] on td "8" at bounding box center [458, 135] width 14 height 14
type input "09/08/2025"
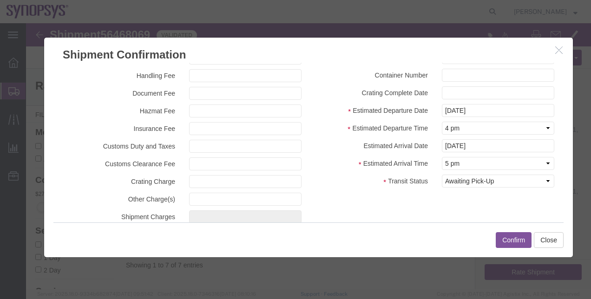
scroll to position [112, 0]
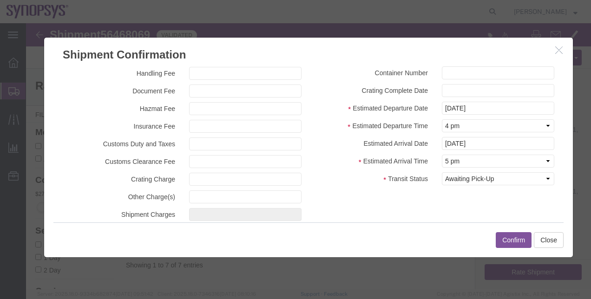
click at [513, 236] on button "Confirm" at bounding box center [513, 240] width 36 height 16
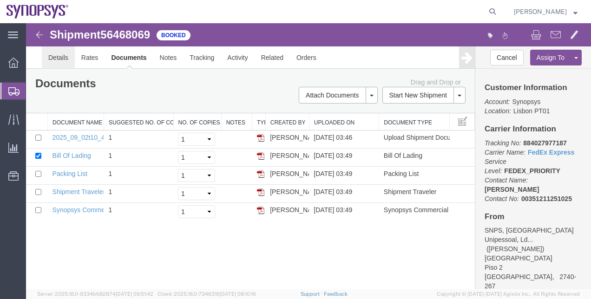
click at [64, 58] on link "Details" at bounding box center [58, 57] width 33 height 22
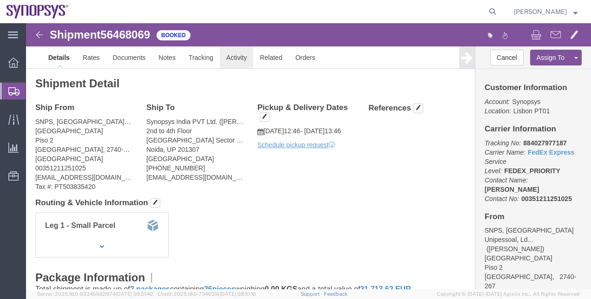
click link "Activity"
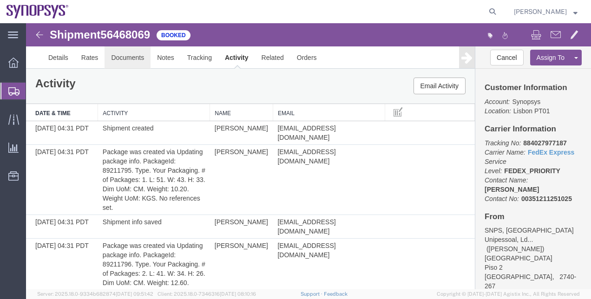
click at [134, 61] on link "Documents" at bounding box center [127, 57] width 46 height 22
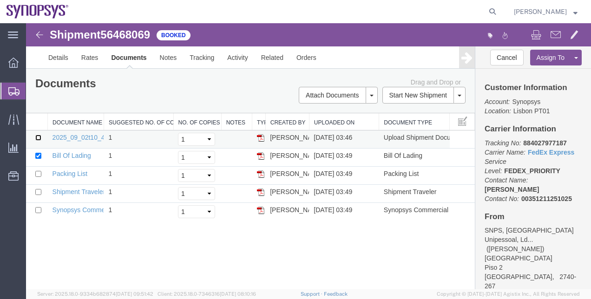
click at [39, 136] on input "checkbox" at bounding box center [38, 138] width 6 height 6
checkbox input "true"
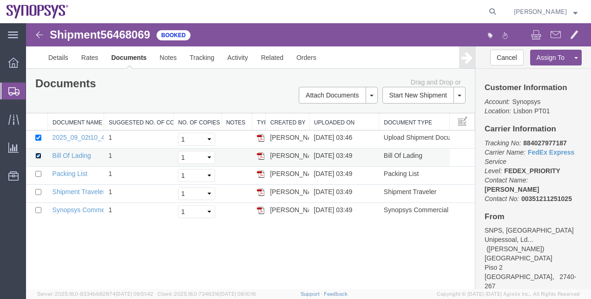
click at [37, 156] on input "checkbox" at bounding box center [38, 156] width 6 height 6
checkbox input "false"
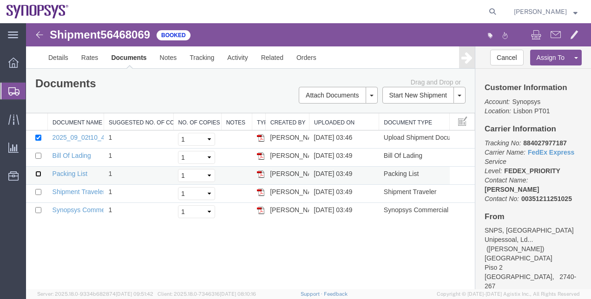
click at [38, 174] on input "checkbox" at bounding box center [38, 174] width 6 height 6
checkbox input "true"
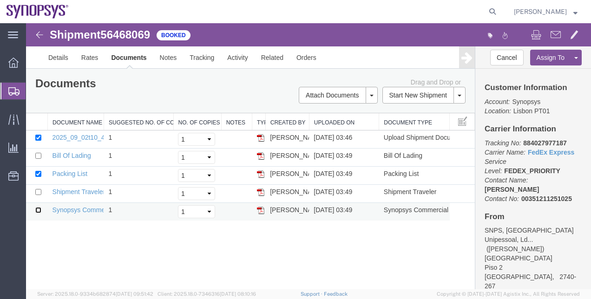
click at [37, 208] on input "checkbox" at bounding box center [38, 210] width 6 height 6
checkbox input "true"
click at [561, 41] on button at bounding box center [556, 36] width 20 height 20
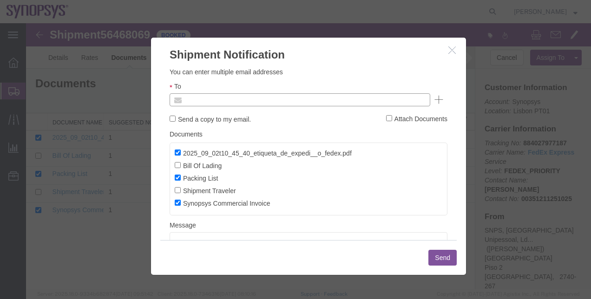
click at [251, 102] on input "text" at bounding box center [236, 100] width 109 height 12
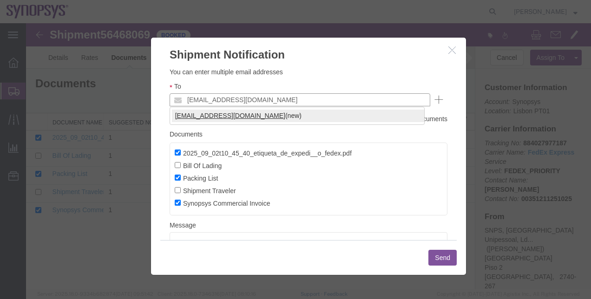
type input "[EMAIL_ADDRESS][DOMAIN_NAME]"
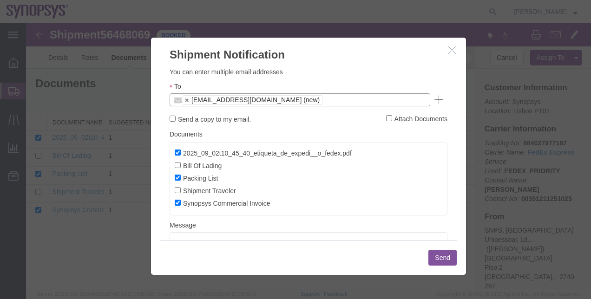
click at [435, 254] on button "Send" at bounding box center [442, 258] width 28 height 16
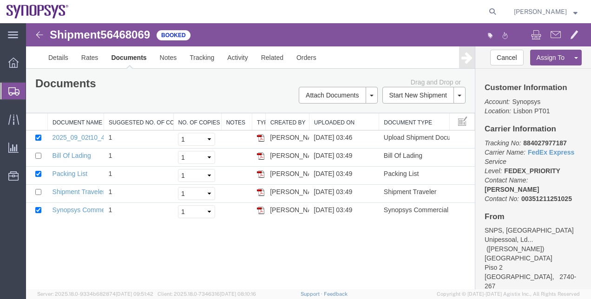
click at [0, 0] on span "Shipment Manager" at bounding box center [0, 0] width 0 height 0
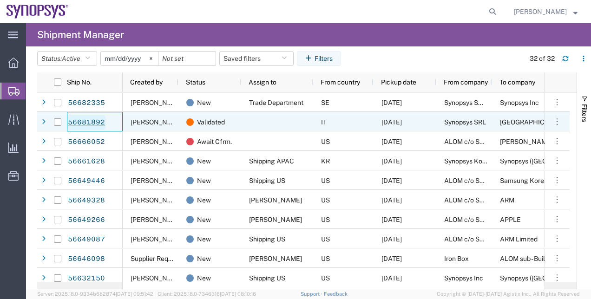
click at [98, 121] on link "56681892" at bounding box center [86, 122] width 38 height 15
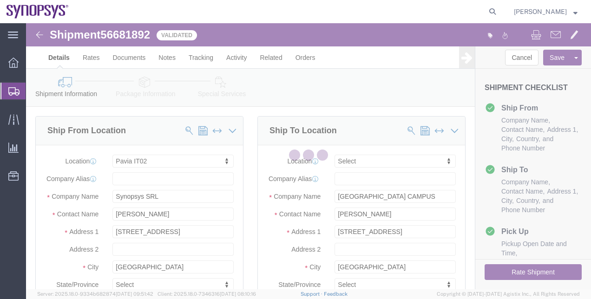
select select "63138"
select select
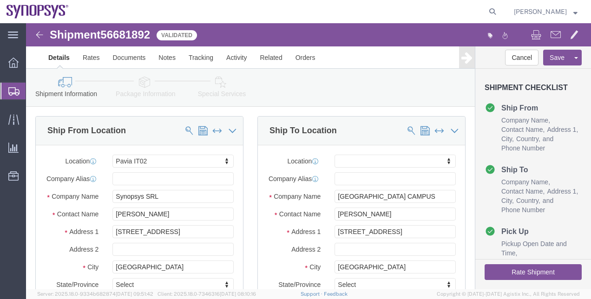
click button "Rate Shipment"
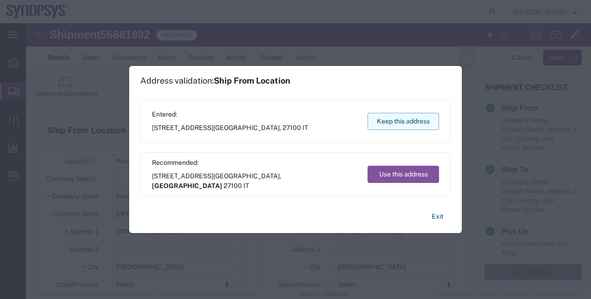
click at [425, 128] on button "Keep this address" at bounding box center [403, 121] width 72 height 17
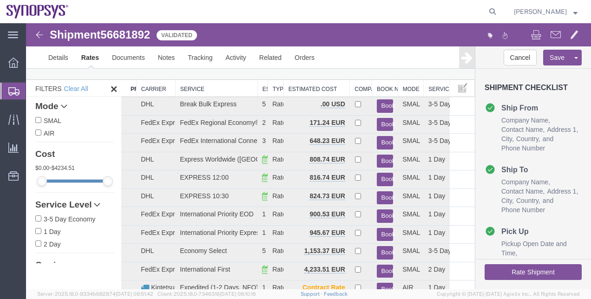
scroll to position [26, 0]
click at [377, 162] on button "Book" at bounding box center [385, 161] width 17 height 13
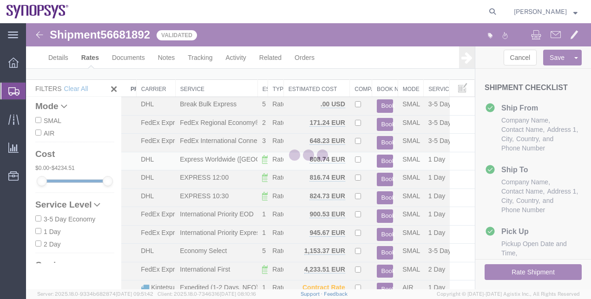
scroll to position [0, 0]
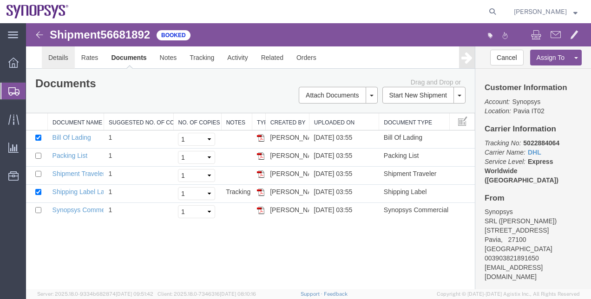
click at [59, 52] on link "Details" at bounding box center [58, 57] width 33 height 22
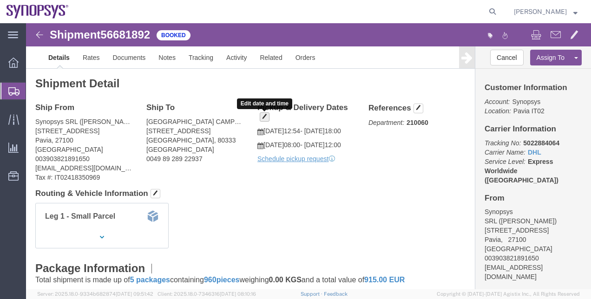
click span "button"
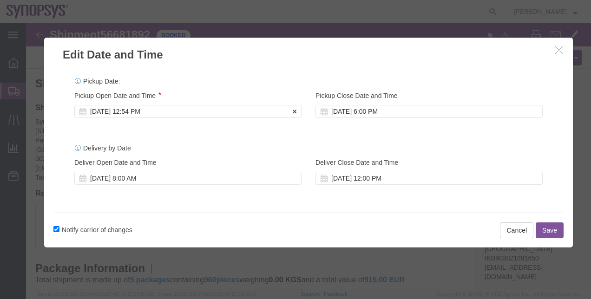
click div "Sep 02 2025 12:54 PM"
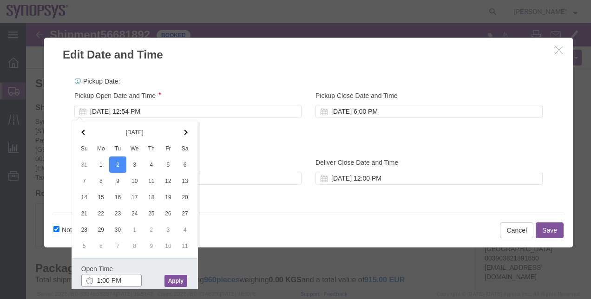
type input "1:00 PM"
click button "Apply"
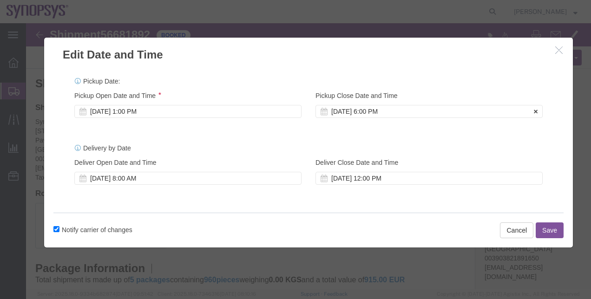
click div "[DATE] 6:00 PM"
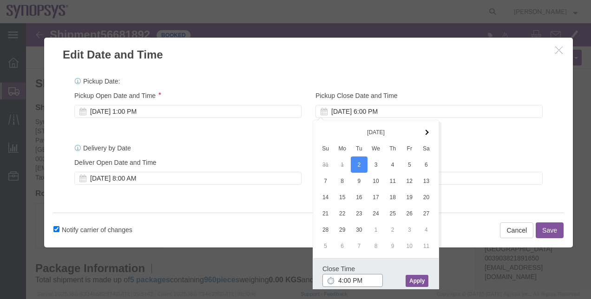
type input "4:00 PM"
click button "Apply"
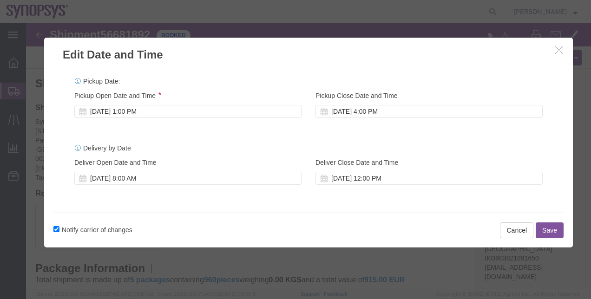
click button "Save"
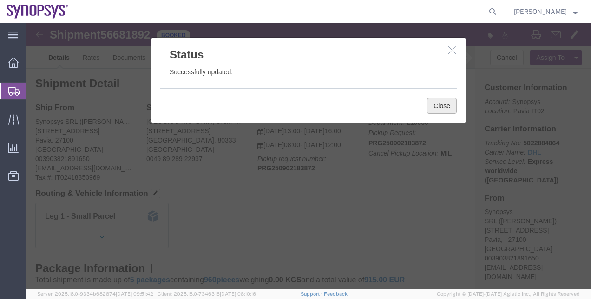
click button "Close"
